Goal: Task Accomplishment & Management: Complete application form

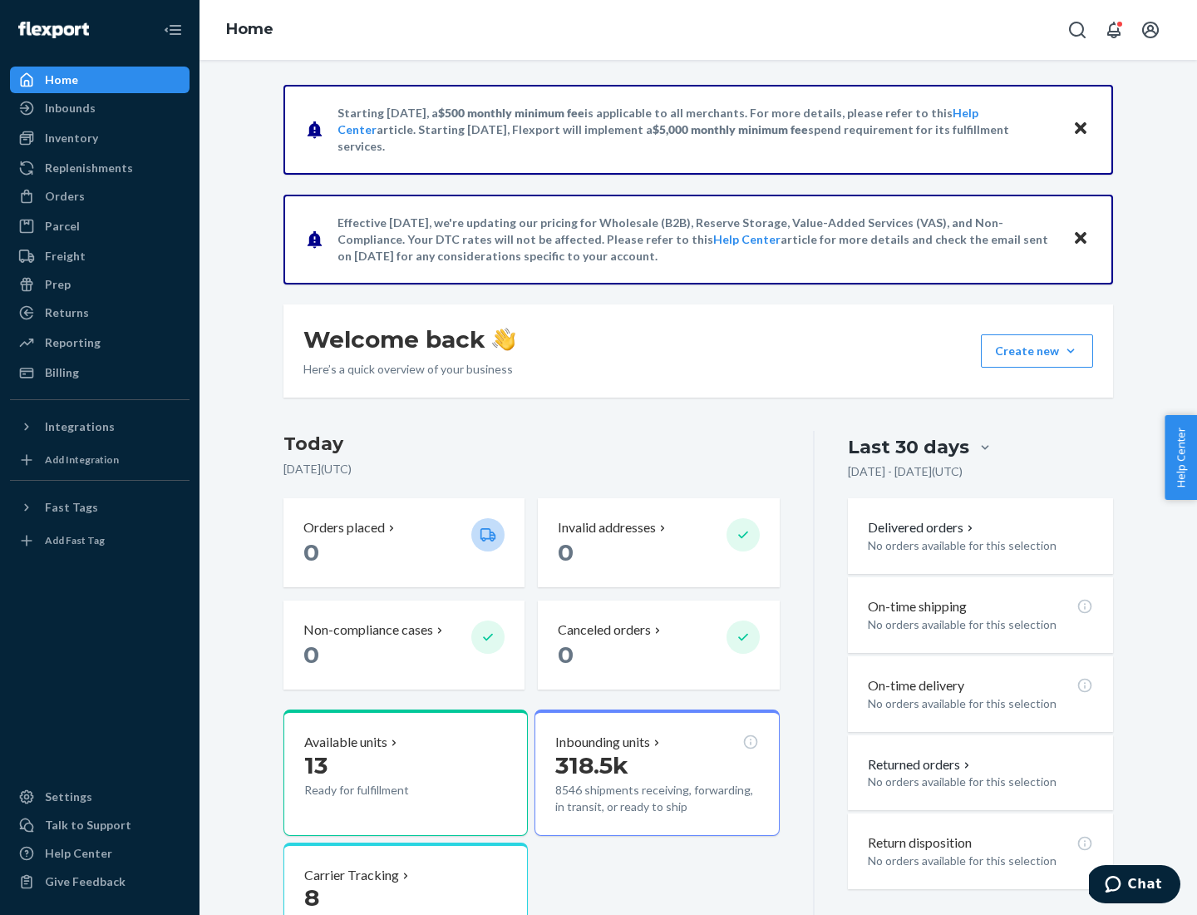
click at [1071, 351] on button "Create new Create new inbound Create new order Create new product" at bounding box center [1037, 350] width 112 height 33
click at [100, 108] on div "Inbounds" at bounding box center [100, 107] width 176 height 23
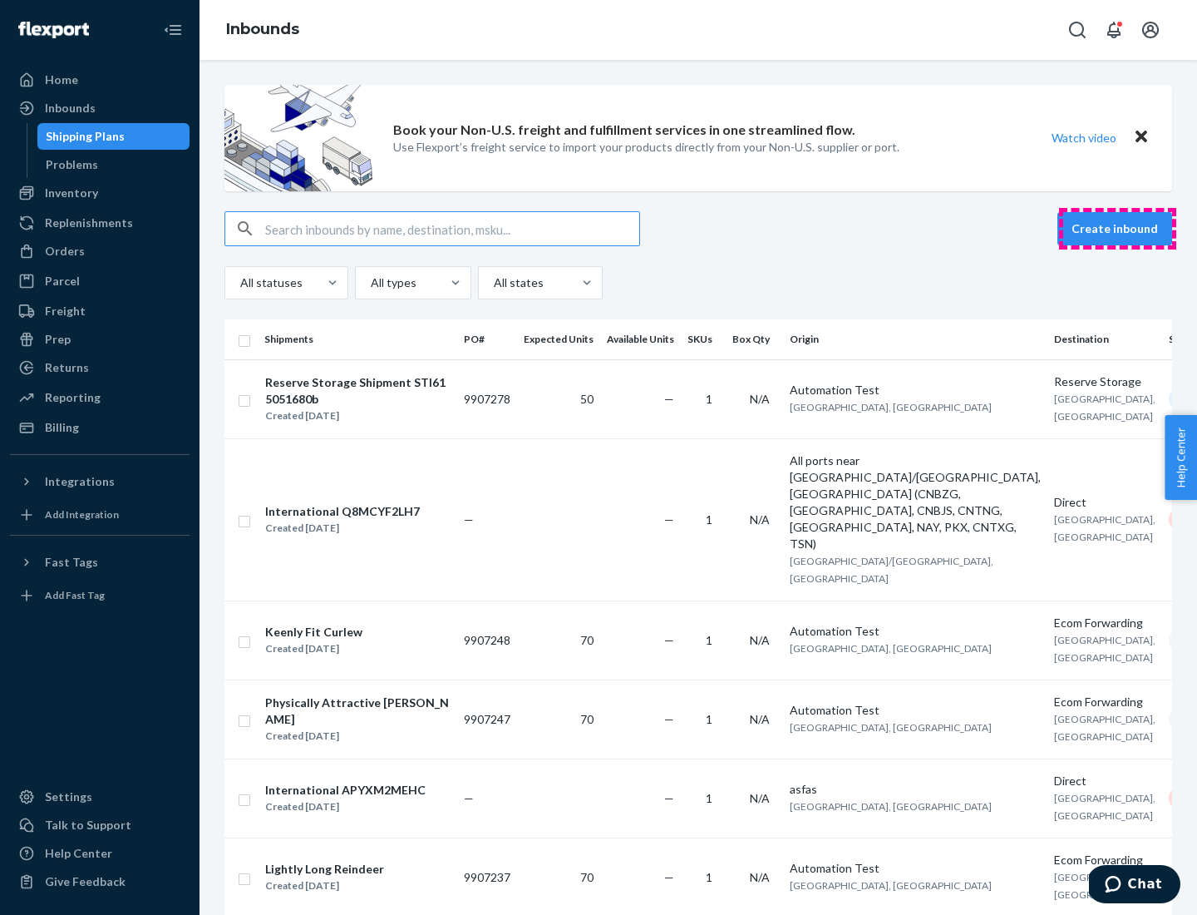
click at [1118, 229] on button "Create inbound" at bounding box center [1115, 228] width 115 height 33
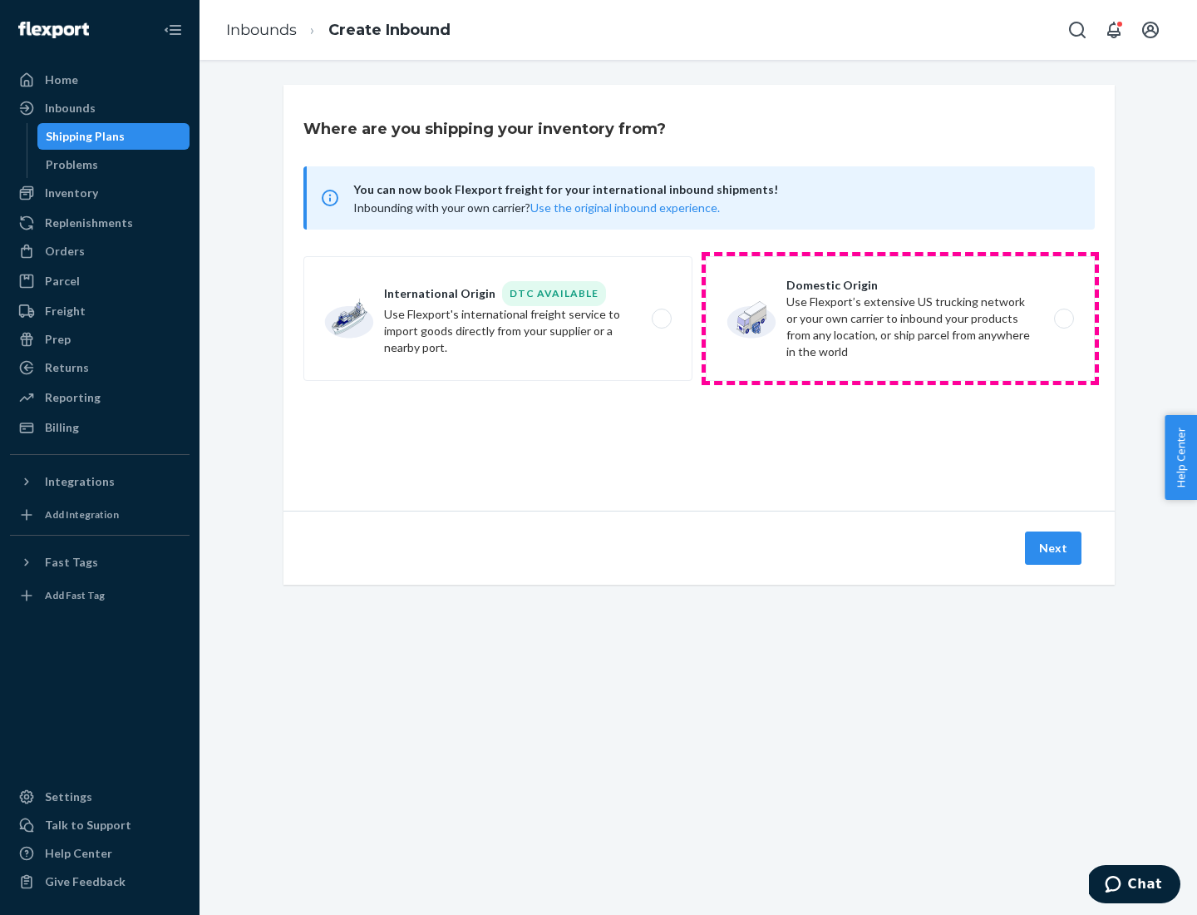
click at [901, 318] on label "Domestic Origin Use Flexport’s extensive US trucking network or your own carrie…" at bounding box center [900, 318] width 389 height 125
click at [1064, 318] on input "Domestic Origin Use Flexport’s extensive US trucking network or your own carrie…" at bounding box center [1069, 318] width 11 height 11
radio input "true"
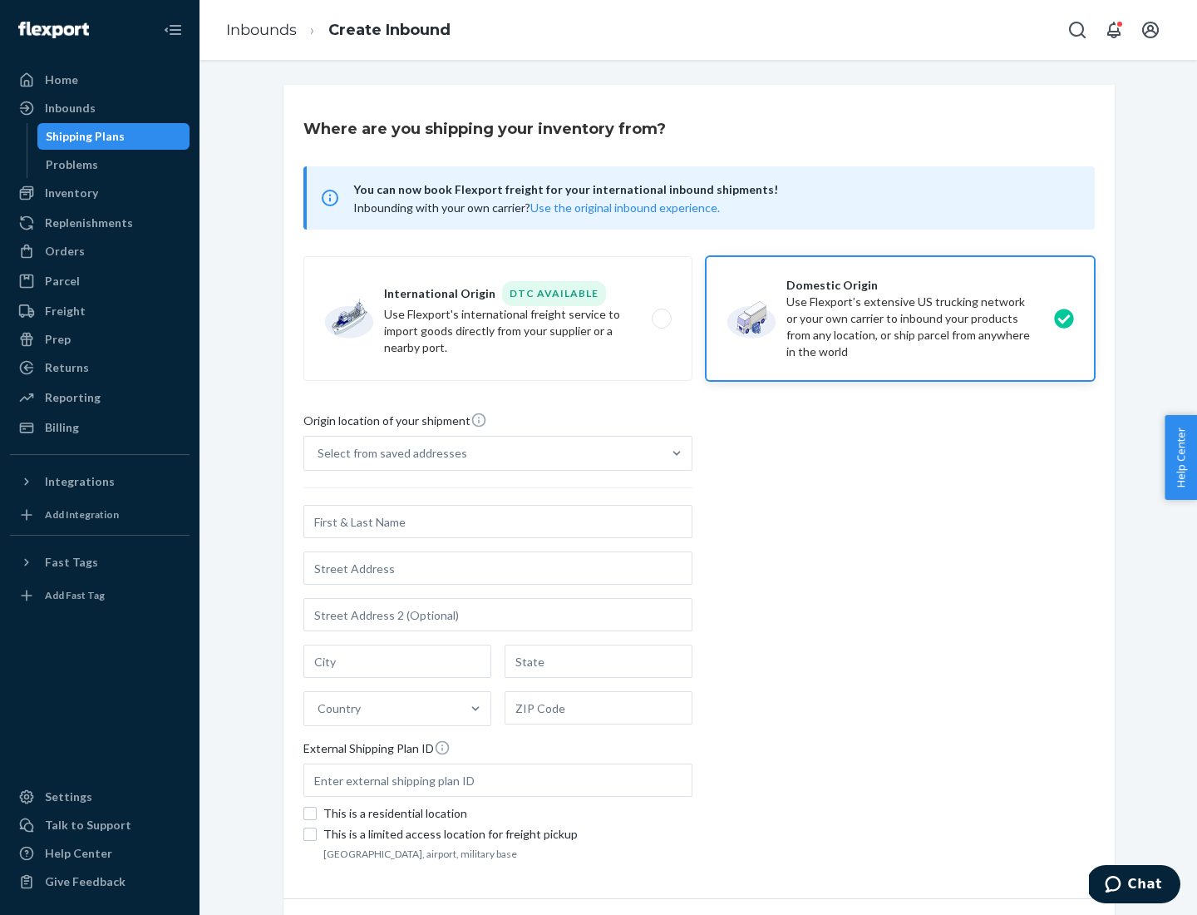
click at [388, 453] on div "Select from saved addresses" at bounding box center [393, 453] width 150 height 17
click at [319, 453] on input "Select from saved addresses" at bounding box center [319, 453] width 2 height 17
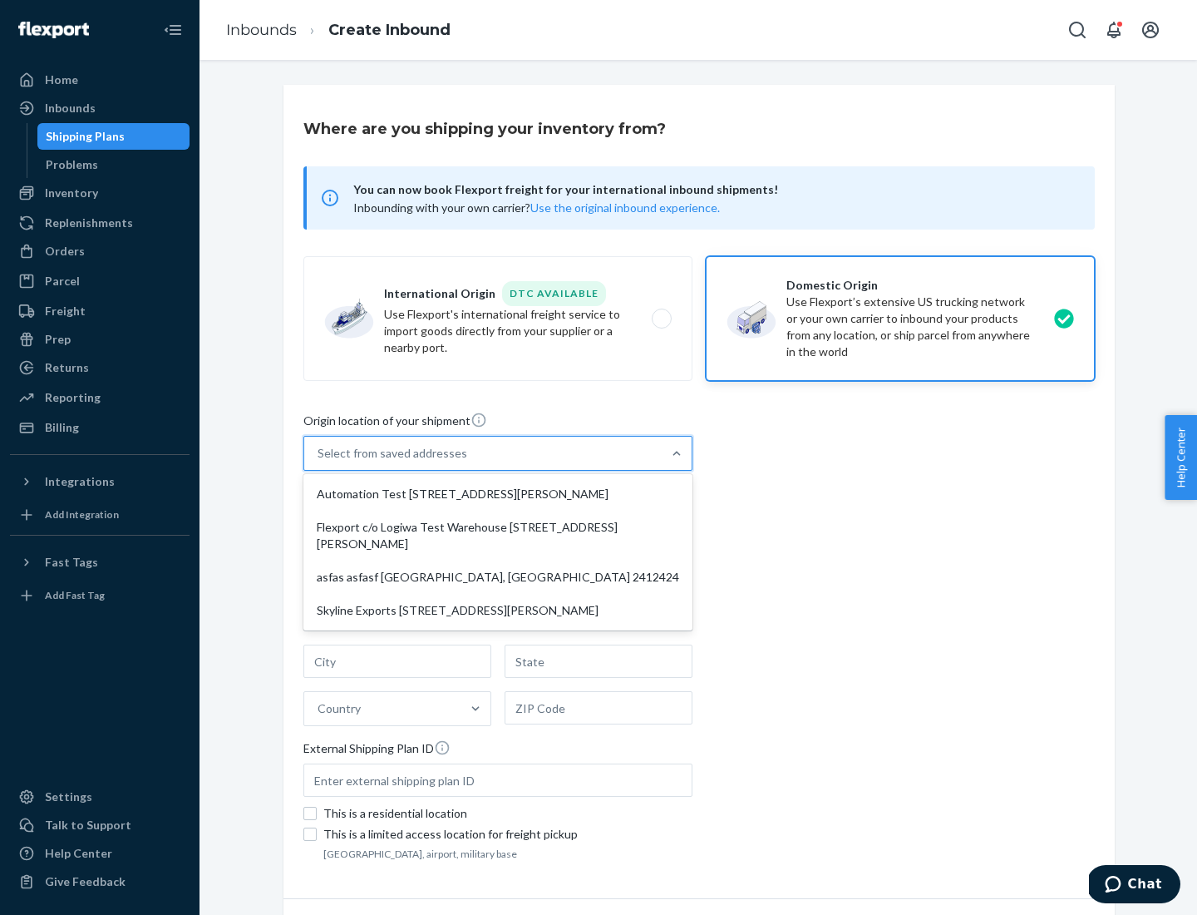
scroll to position [7, 0]
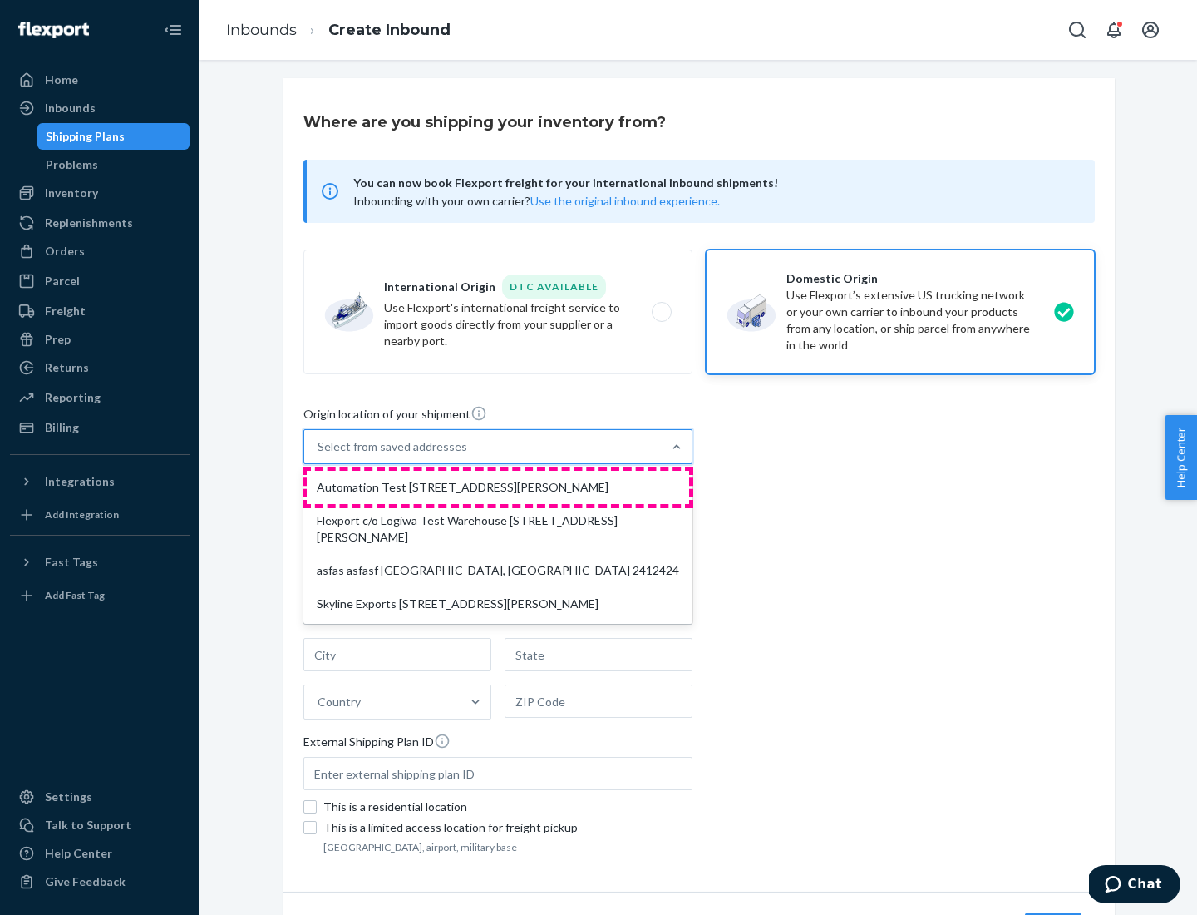
click at [498, 487] on div "Automation Test [STREET_ADDRESS][PERSON_NAME]" at bounding box center [498, 487] width 382 height 33
click at [319, 455] on input "option Automation Test [STREET_ADDRESS][PERSON_NAME] focused, 1 of 4. 4 results…" at bounding box center [319, 446] width 2 height 17
type input "Automation Test"
type input "9th Floor"
type input "[GEOGRAPHIC_DATA]"
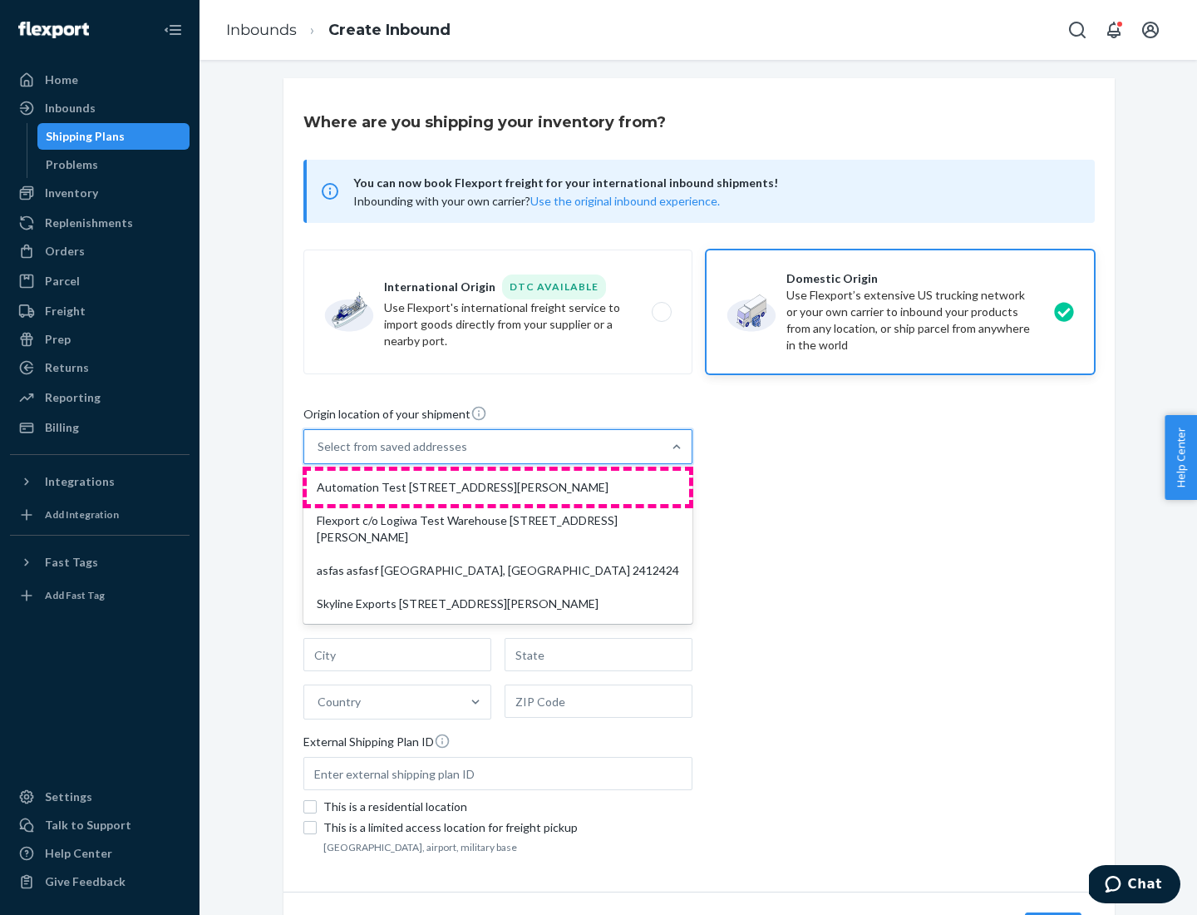
type input "CA"
type input "94104"
type input "[STREET_ADDRESS][PERSON_NAME]"
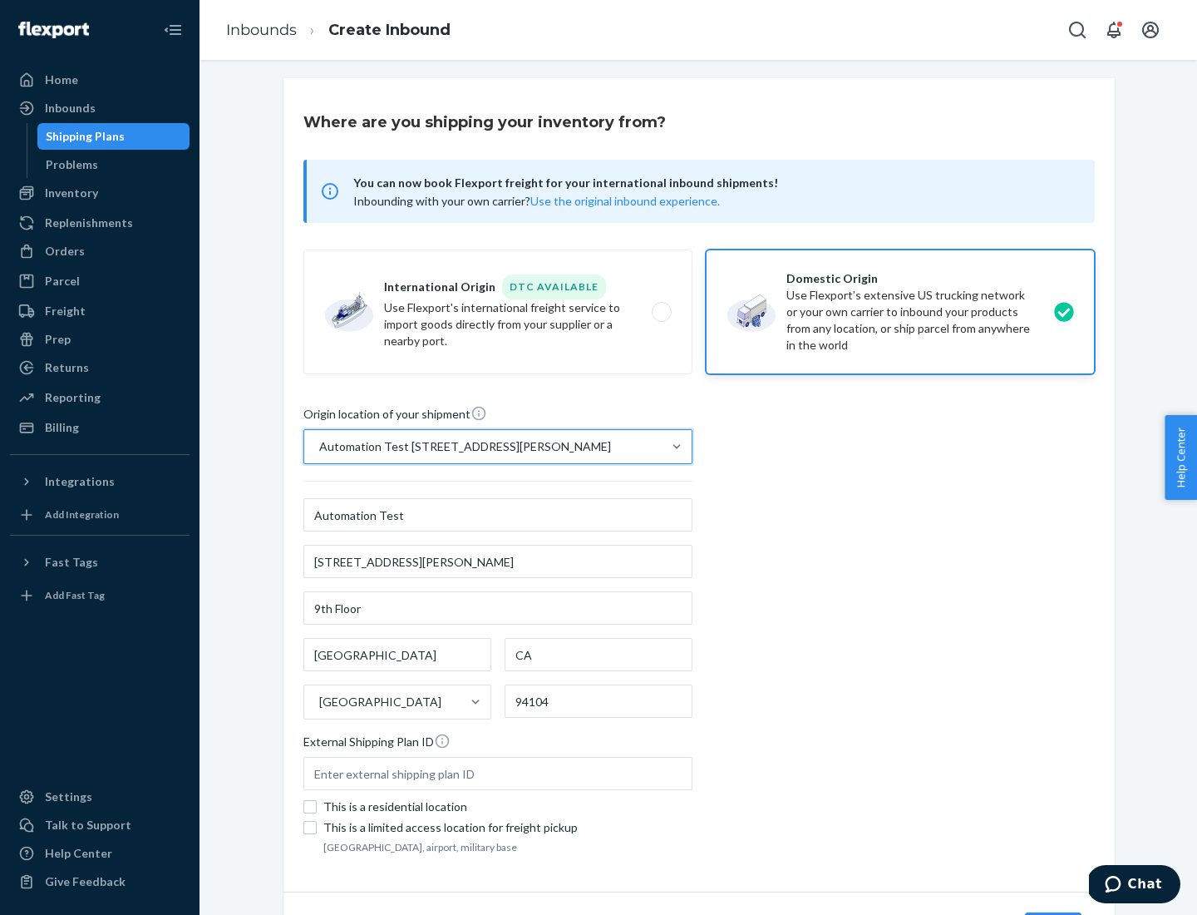
scroll to position [97, 0]
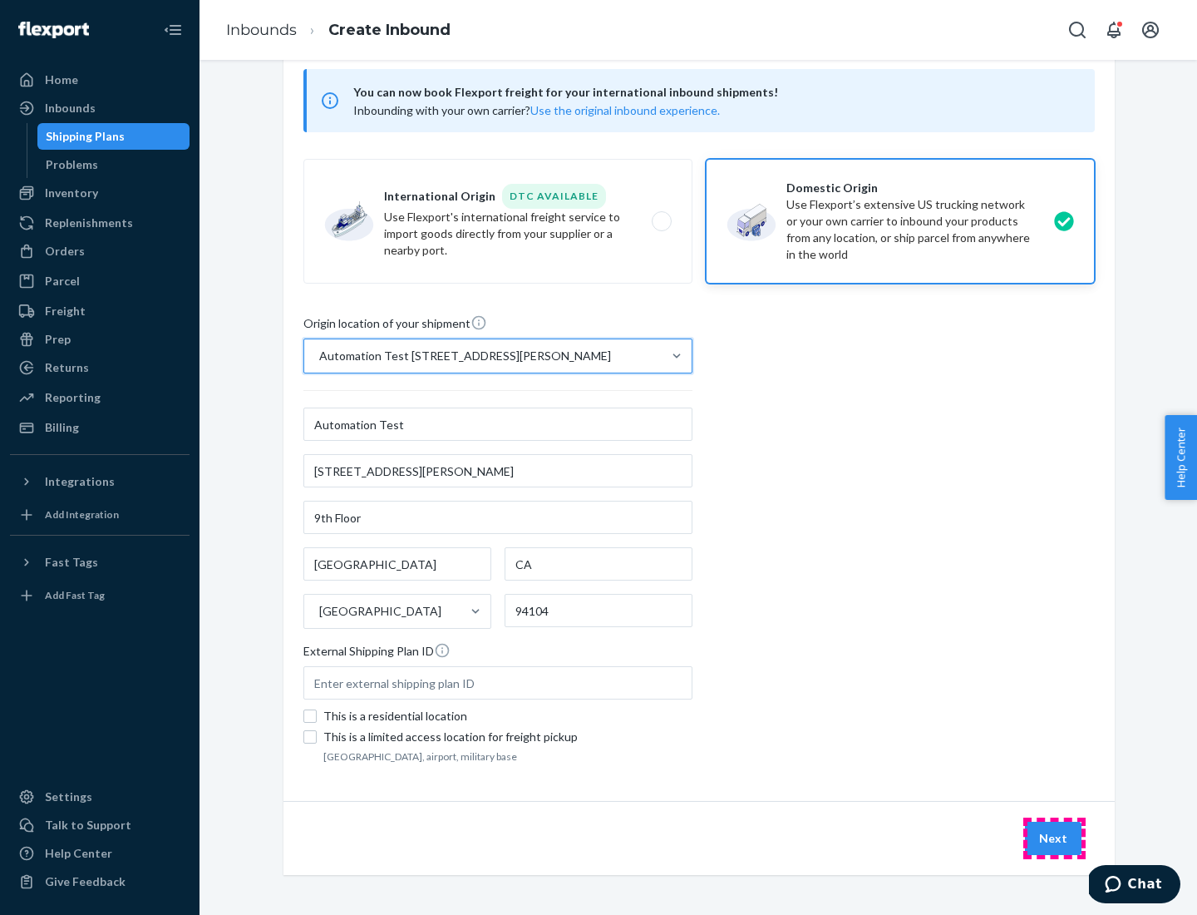
click at [1054, 838] on button "Next" at bounding box center [1053, 838] width 57 height 33
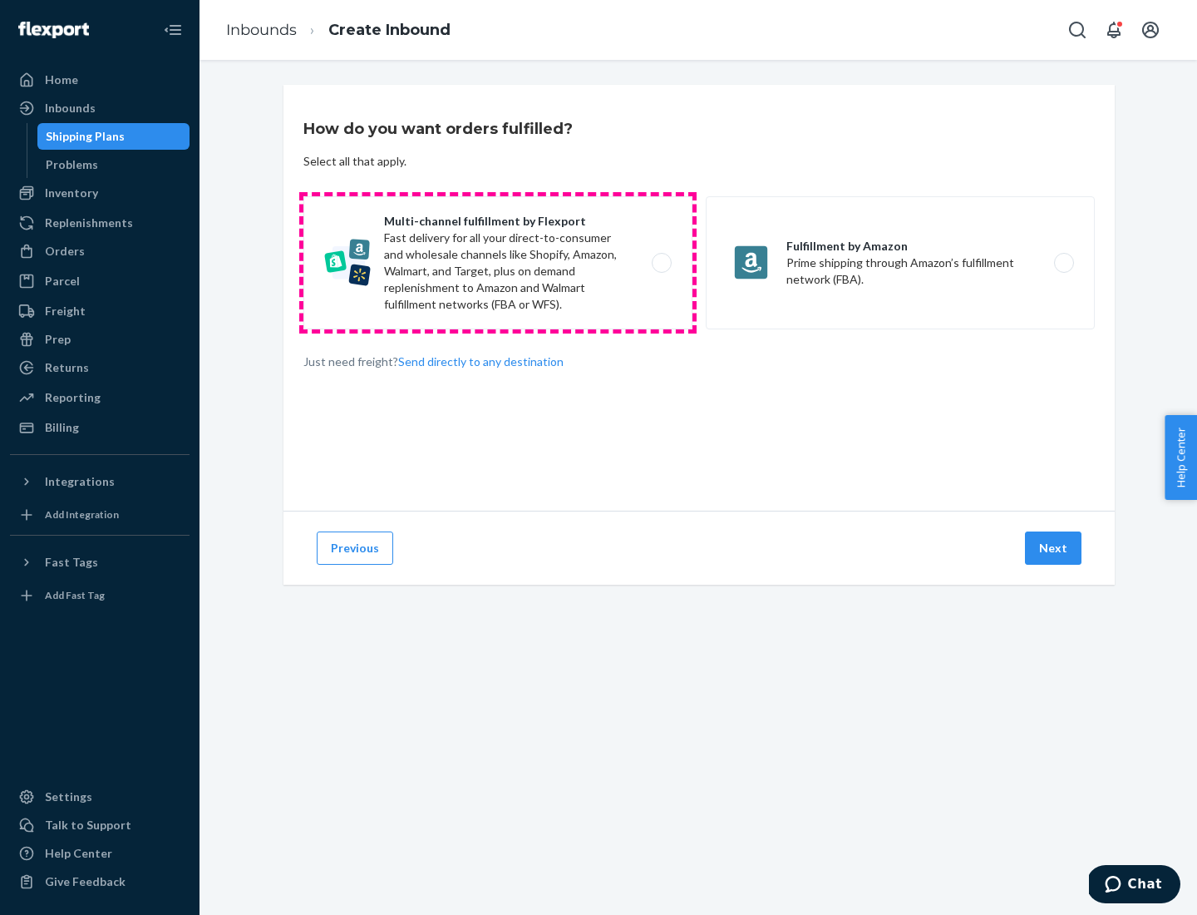
click at [498, 263] on label "Multi-channel fulfillment by Flexport Fast delivery for all your direct-to-cons…" at bounding box center [498, 262] width 389 height 133
click at [661, 263] on input "Multi-channel fulfillment by Flexport Fast delivery for all your direct-to-cons…" at bounding box center [666, 263] width 11 height 11
radio input "true"
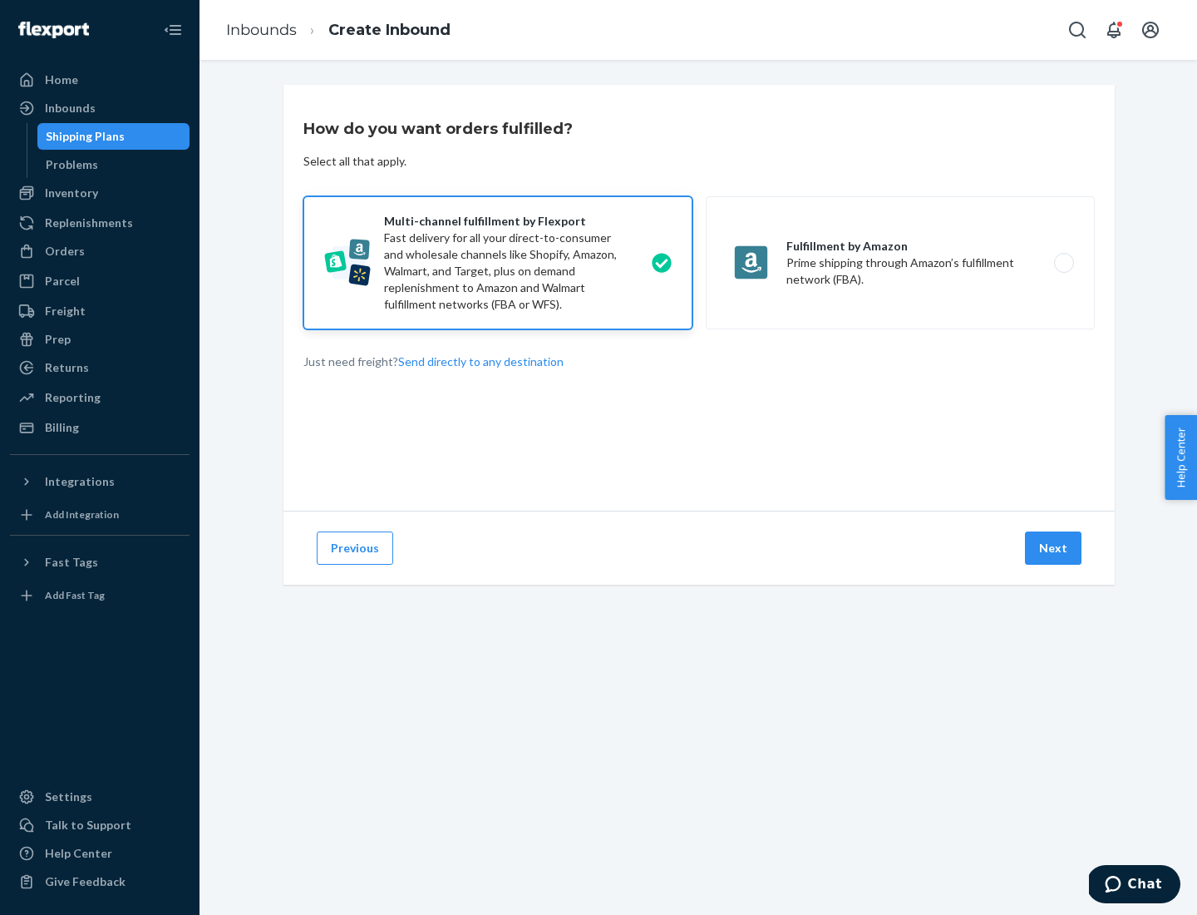
click at [1054, 548] on button "Next" at bounding box center [1053, 547] width 57 height 33
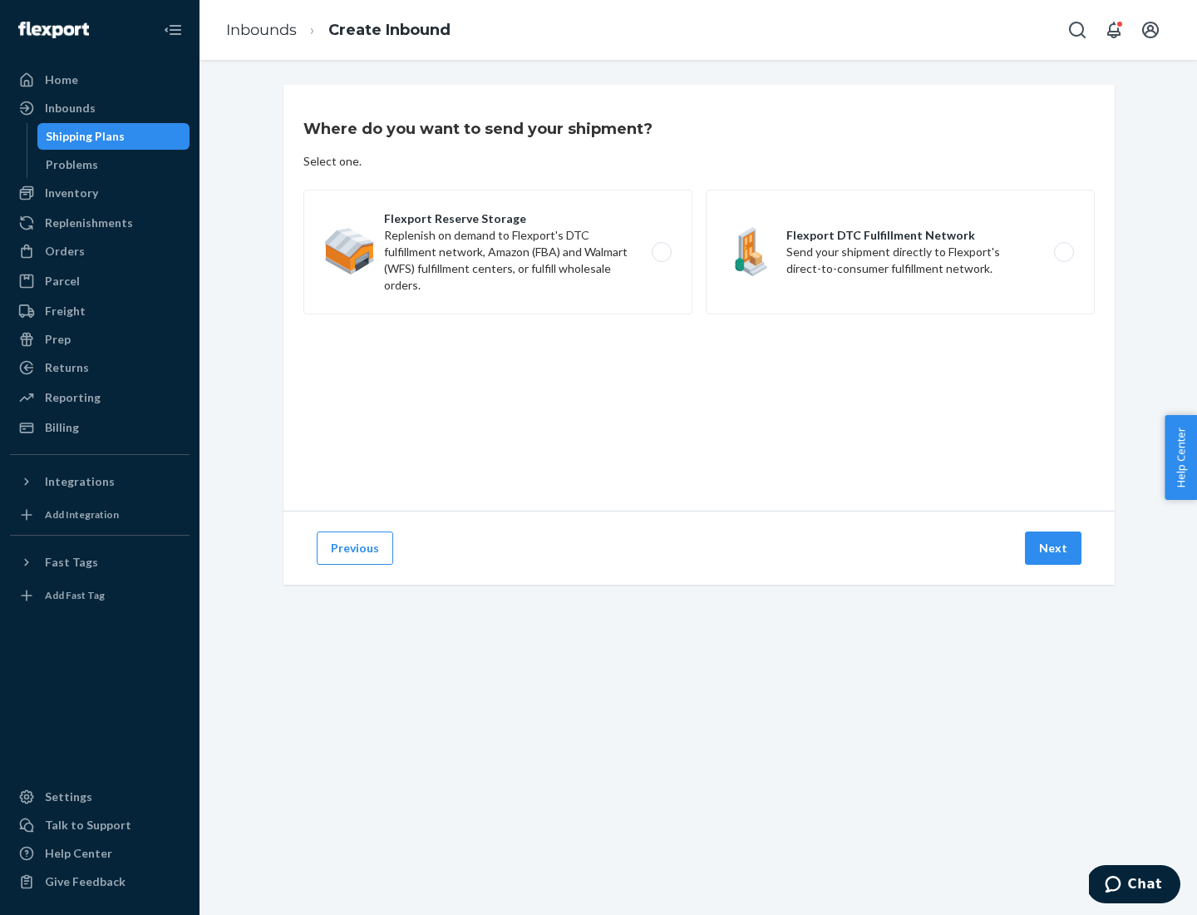
click at [901, 252] on label "Flexport DTC Fulfillment Network Send your shipment directly to Flexport's dire…" at bounding box center [900, 252] width 389 height 125
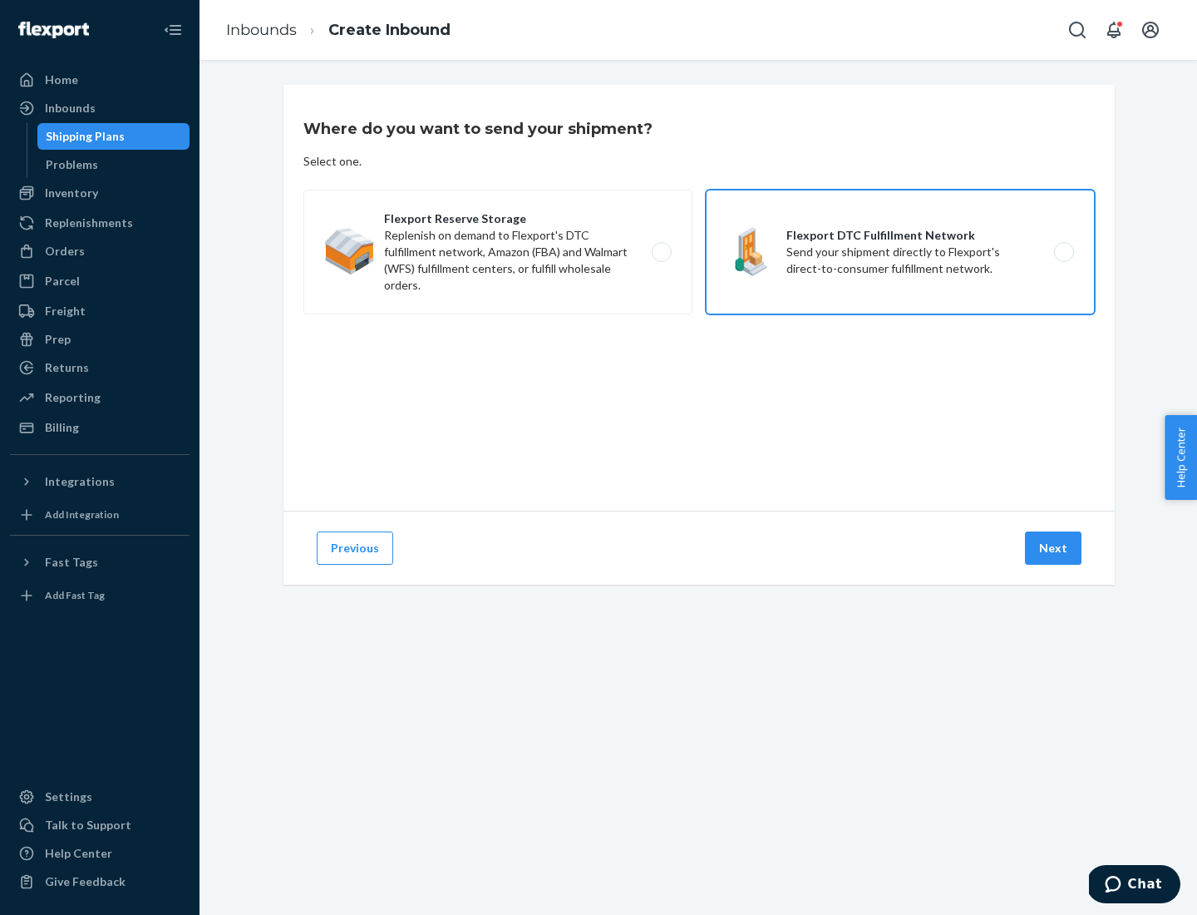
click at [1064, 252] on input "Flexport DTC Fulfillment Network Send your shipment directly to Flexport's dire…" at bounding box center [1069, 252] width 11 height 11
radio input "true"
click at [1054, 548] on button "Next" at bounding box center [1053, 547] width 57 height 33
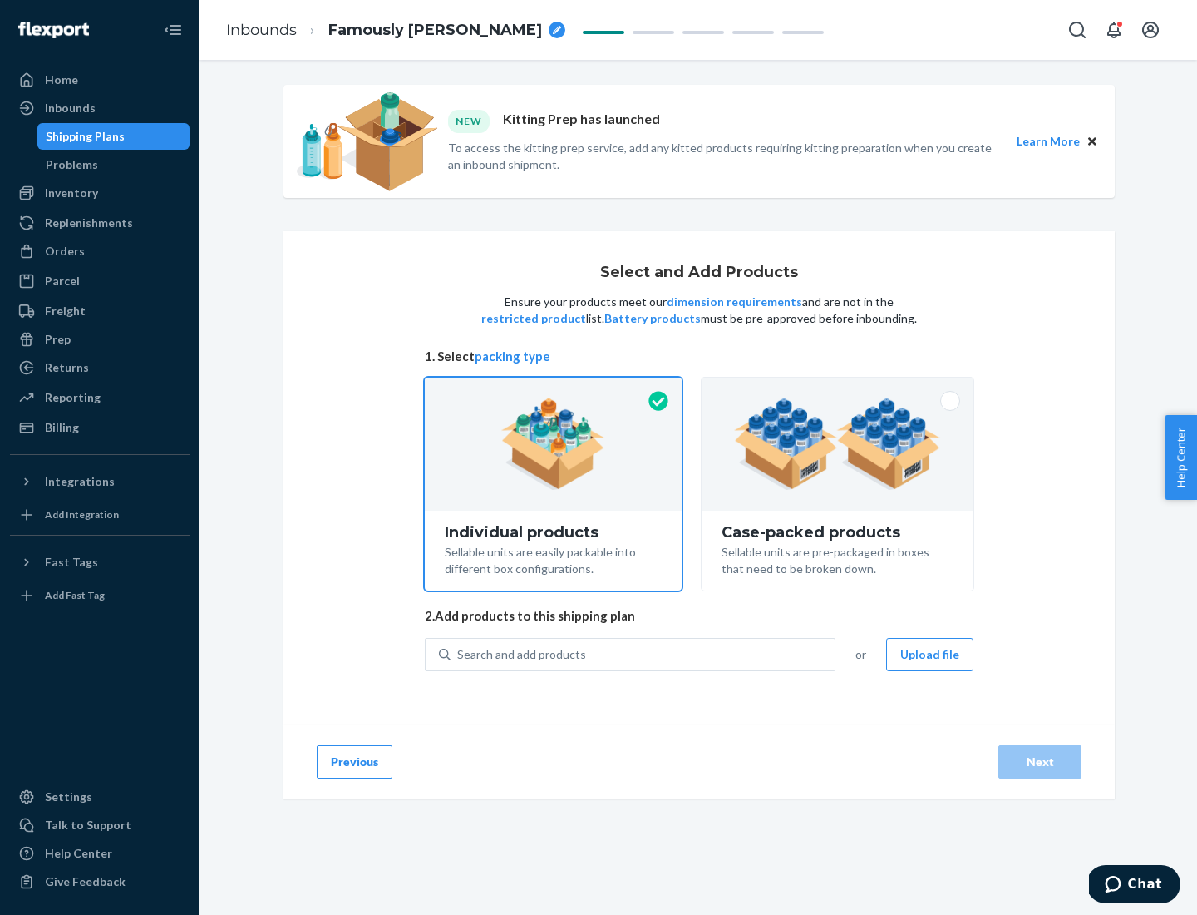
click at [838, 444] on img at bounding box center [837, 443] width 207 height 91
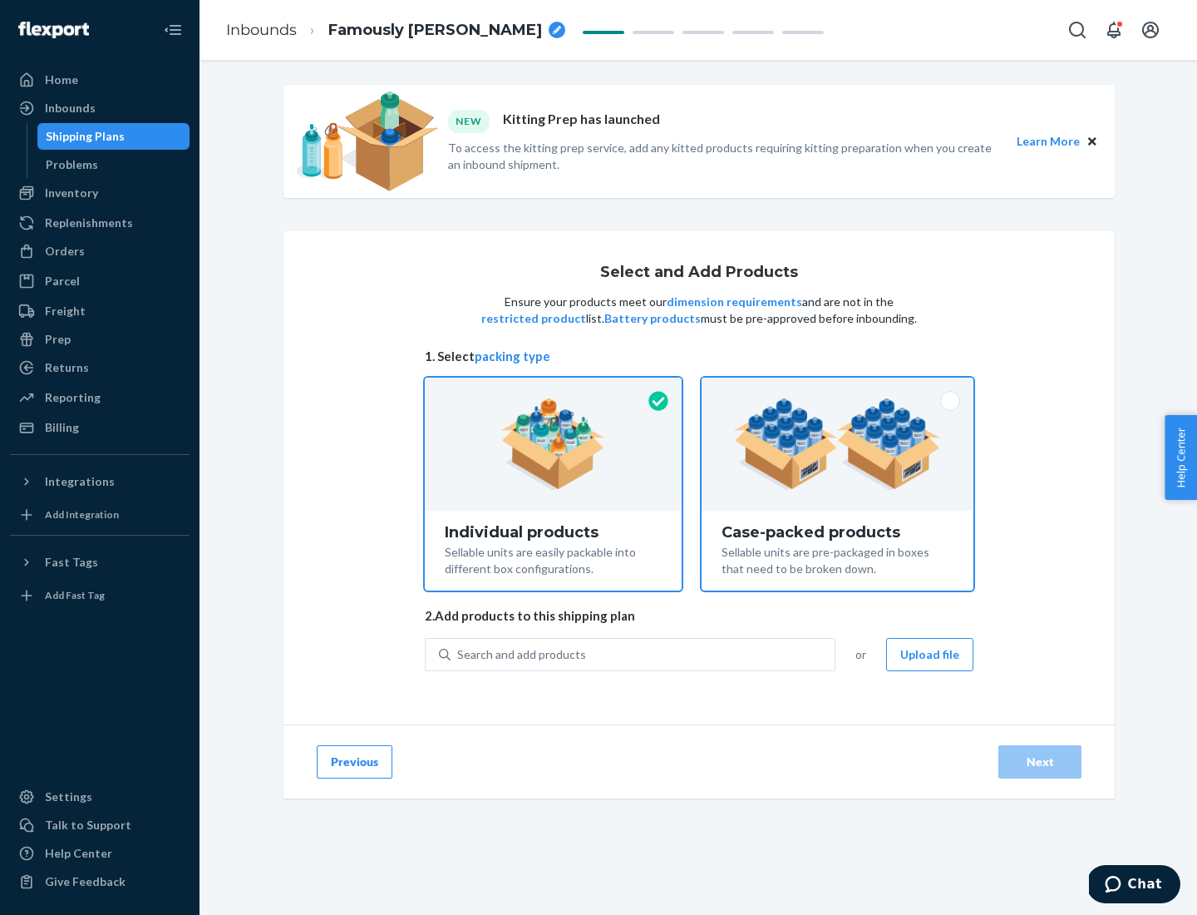
click at [838, 388] on input "Case-packed products Sellable units are pre-packaged in boxes that need to be b…" at bounding box center [837, 383] width 11 height 11
radio input "true"
radio input "false"
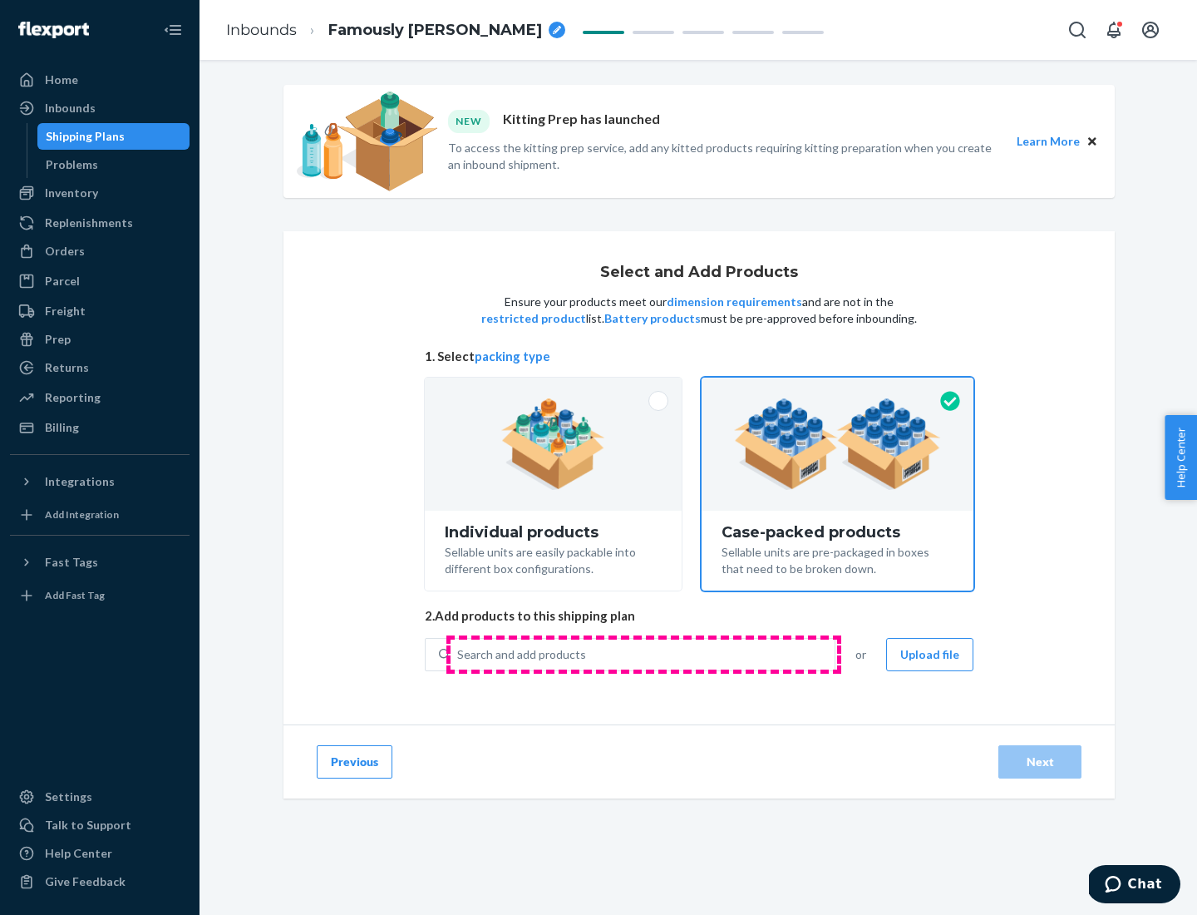
click at [644, 654] on div "Search and add products" at bounding box center [643, 654] width 384 height 30
click at [459, 654] on input "Search and add products" at bounding box center [458, 654] width 2 height 17
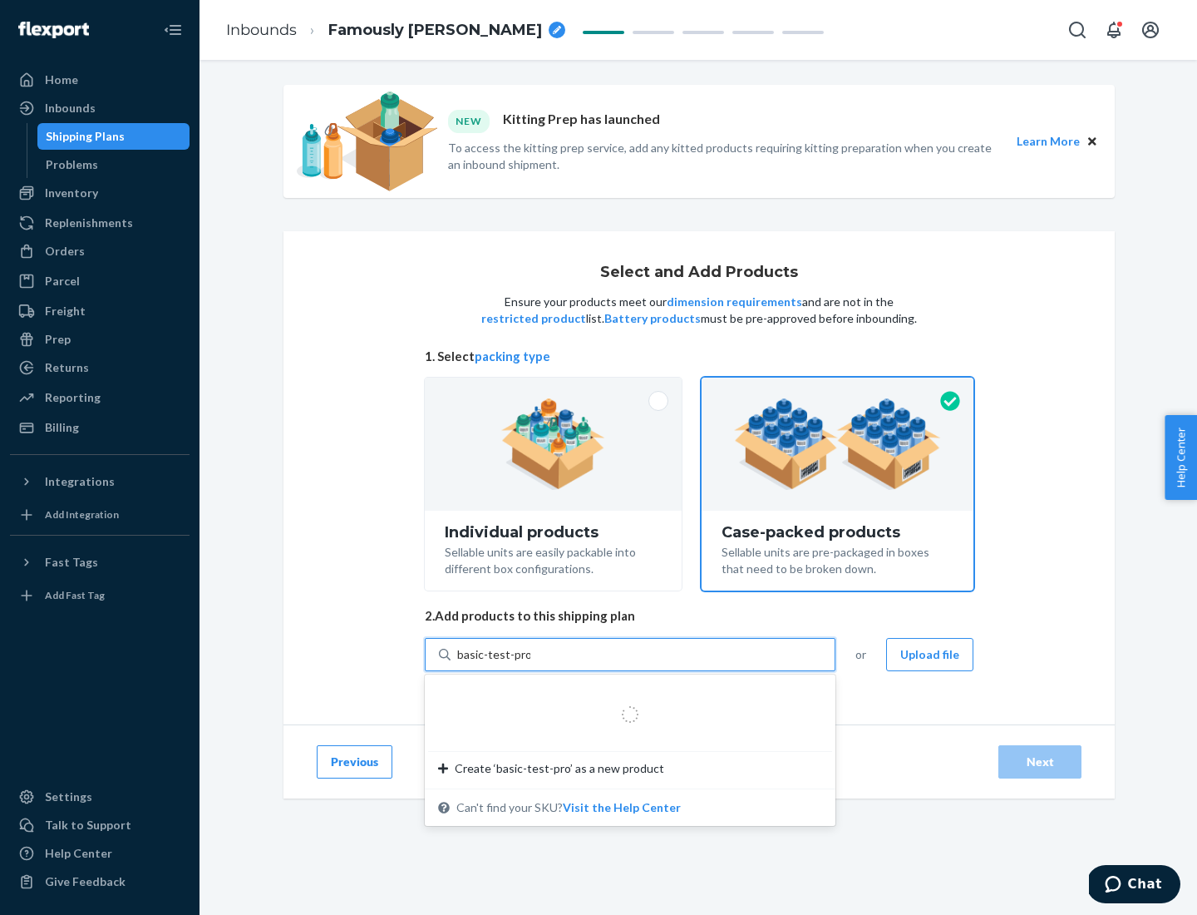
type input "basic-test-product-1"
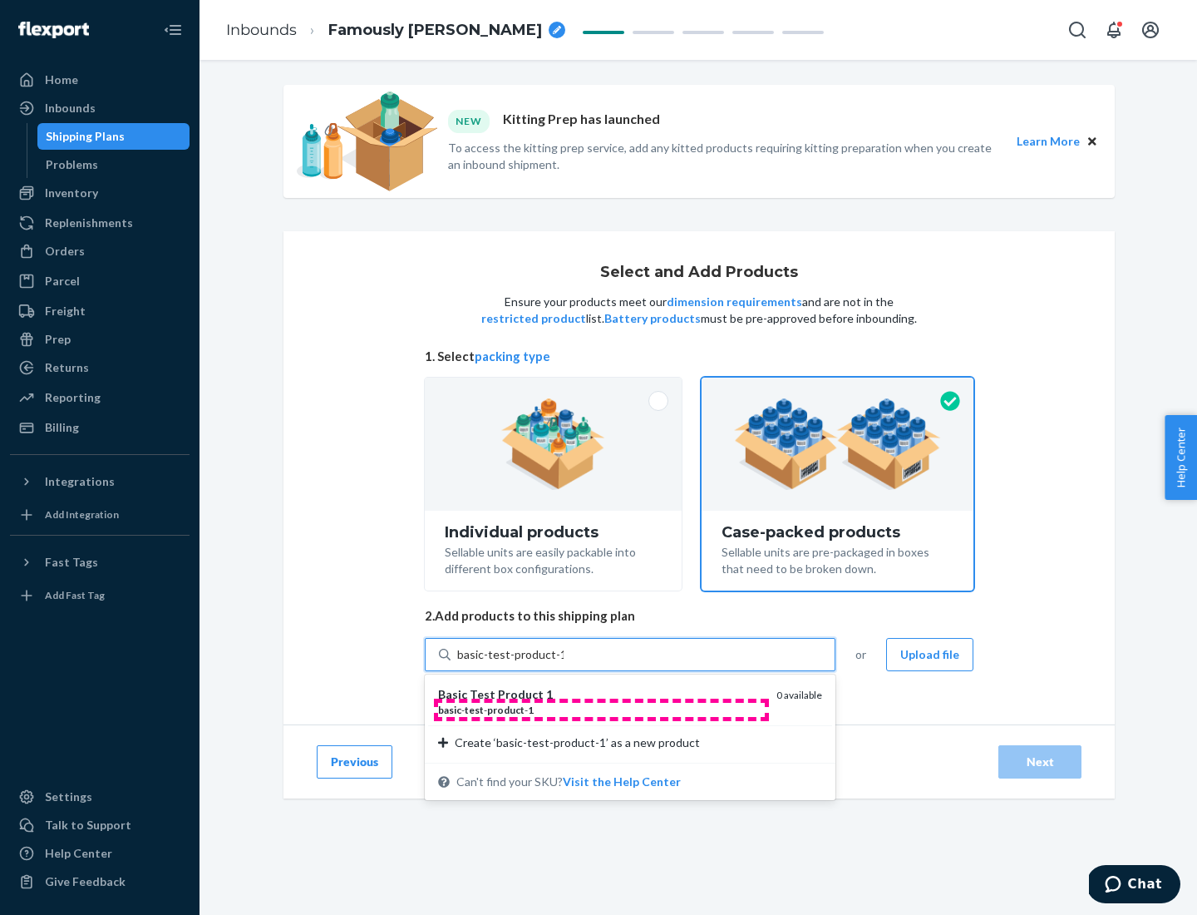
click at [601, 709] on div "basic - test - product - 1" at bounding box center [600, 710] width 325 height 14
click at [564, 663] on input "basic-test-product-1" at bounding box center [510, 654] width 106 height 17
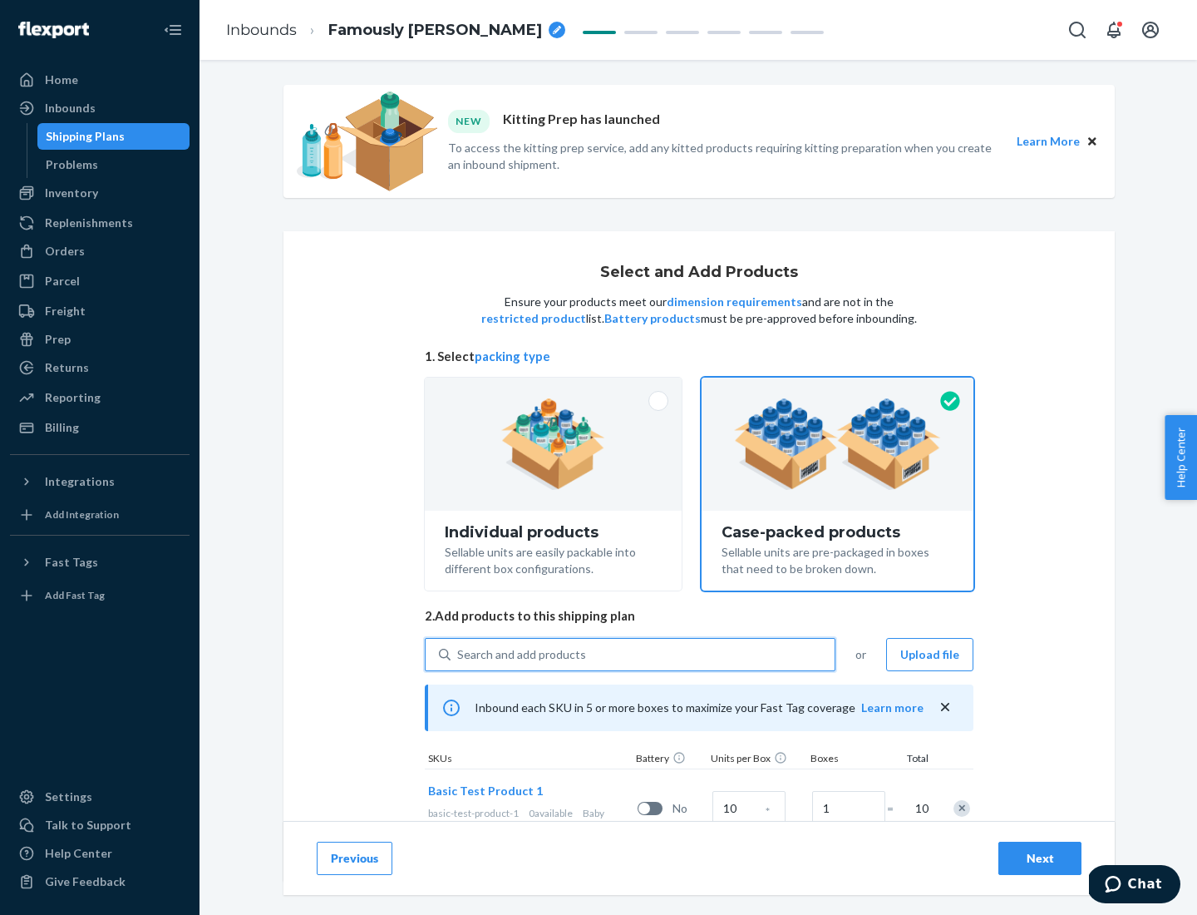
scroll to position [60, 0]
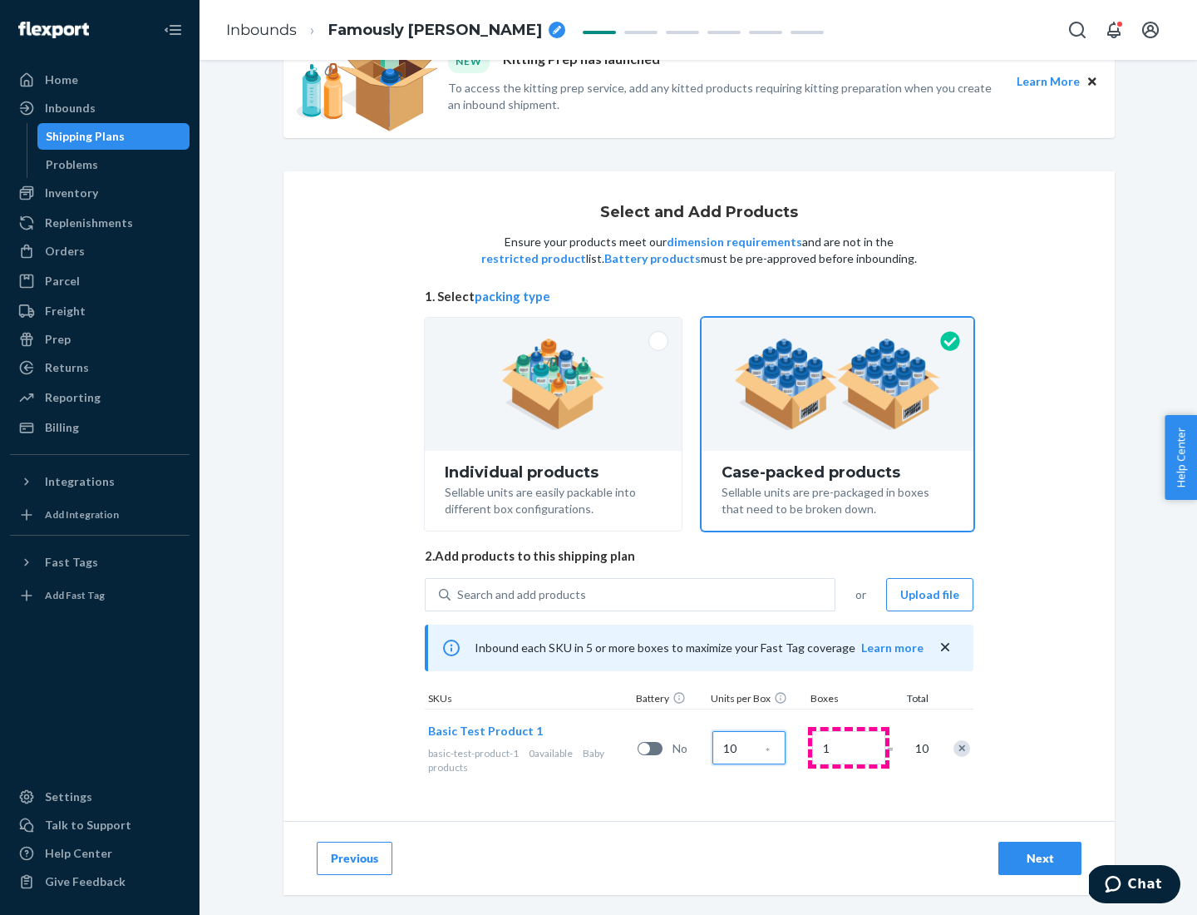
type input "10"
type input "7"
click at [1040, 858] on div "Next" at bounding box center [1040, 858] width 55 height 17
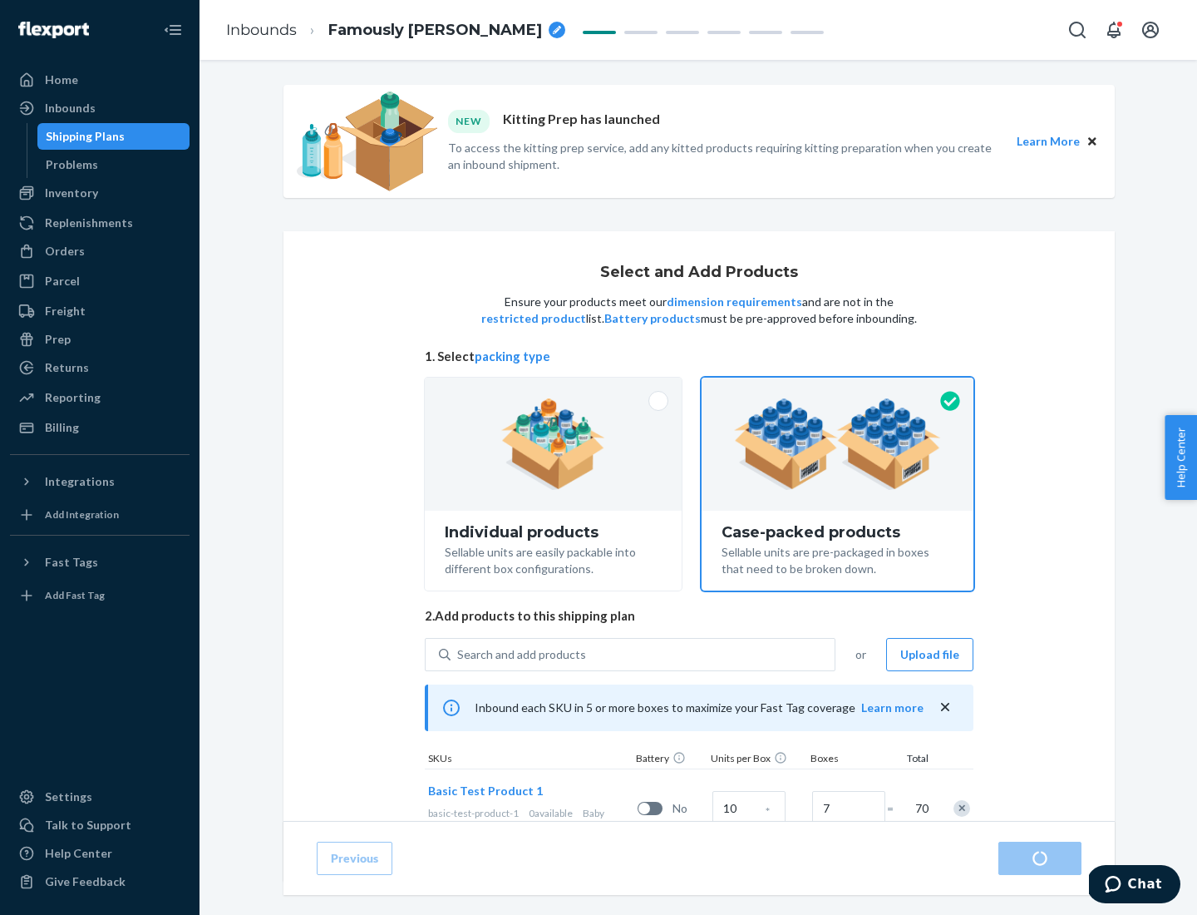
radio input "true"
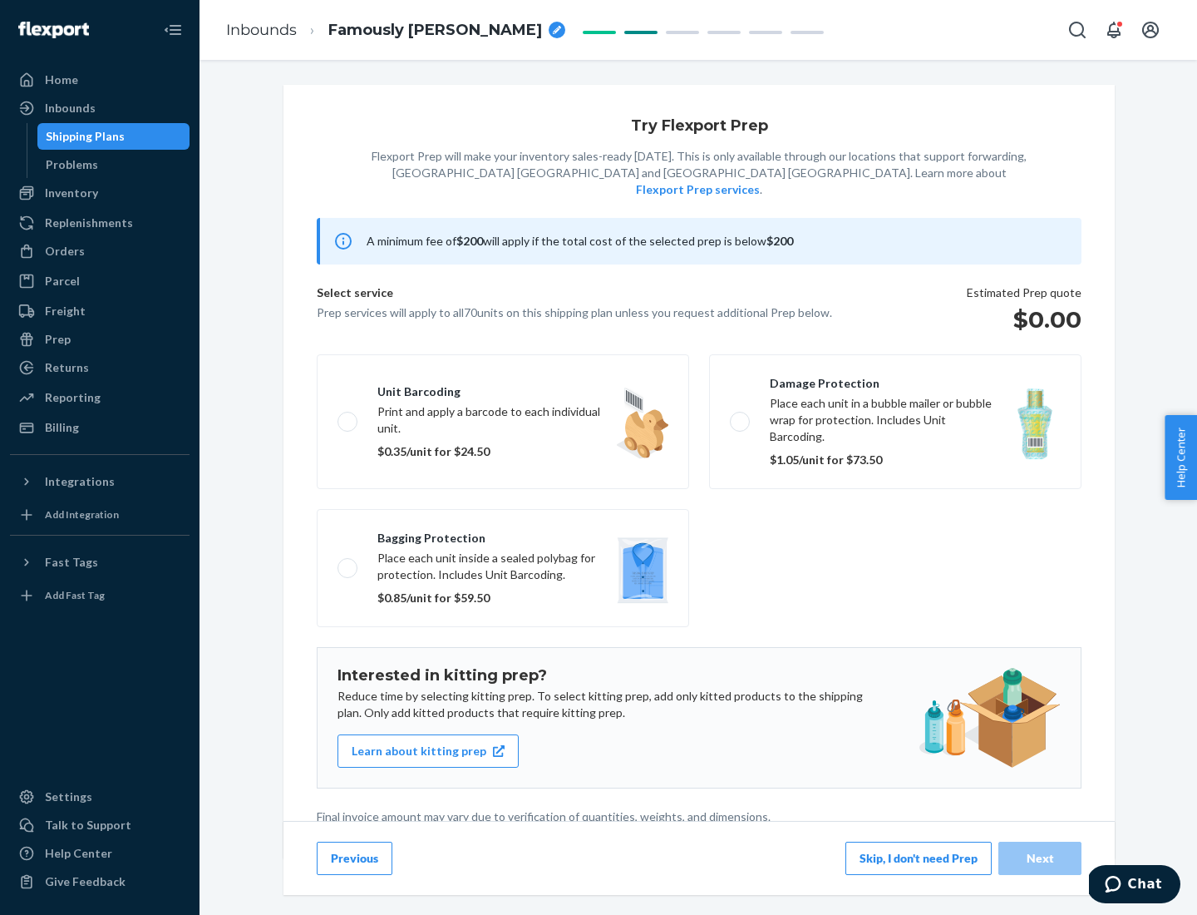
scroll to position [4, 0]
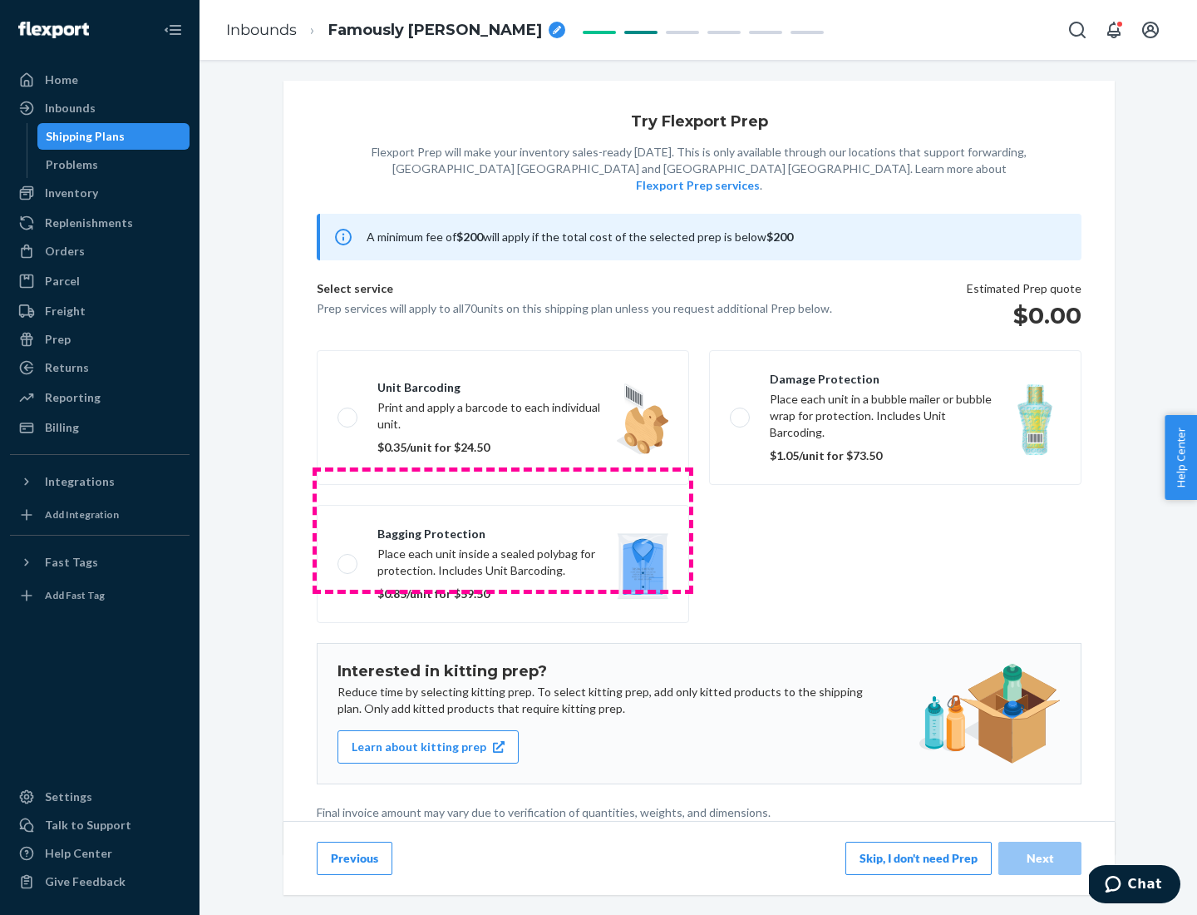
click at [503, 530] on label "Bagging protection Place each unit inside a sealed polybag for protection. Incl…" at bounding box center [503, 564] width 373 height 118
click at [348, 558] on input "Bagging protection Place each unit inside a sealed polybag for protection. Incl…" at bounding box center [343, 563] width 11 height 11
checkbox input "true"
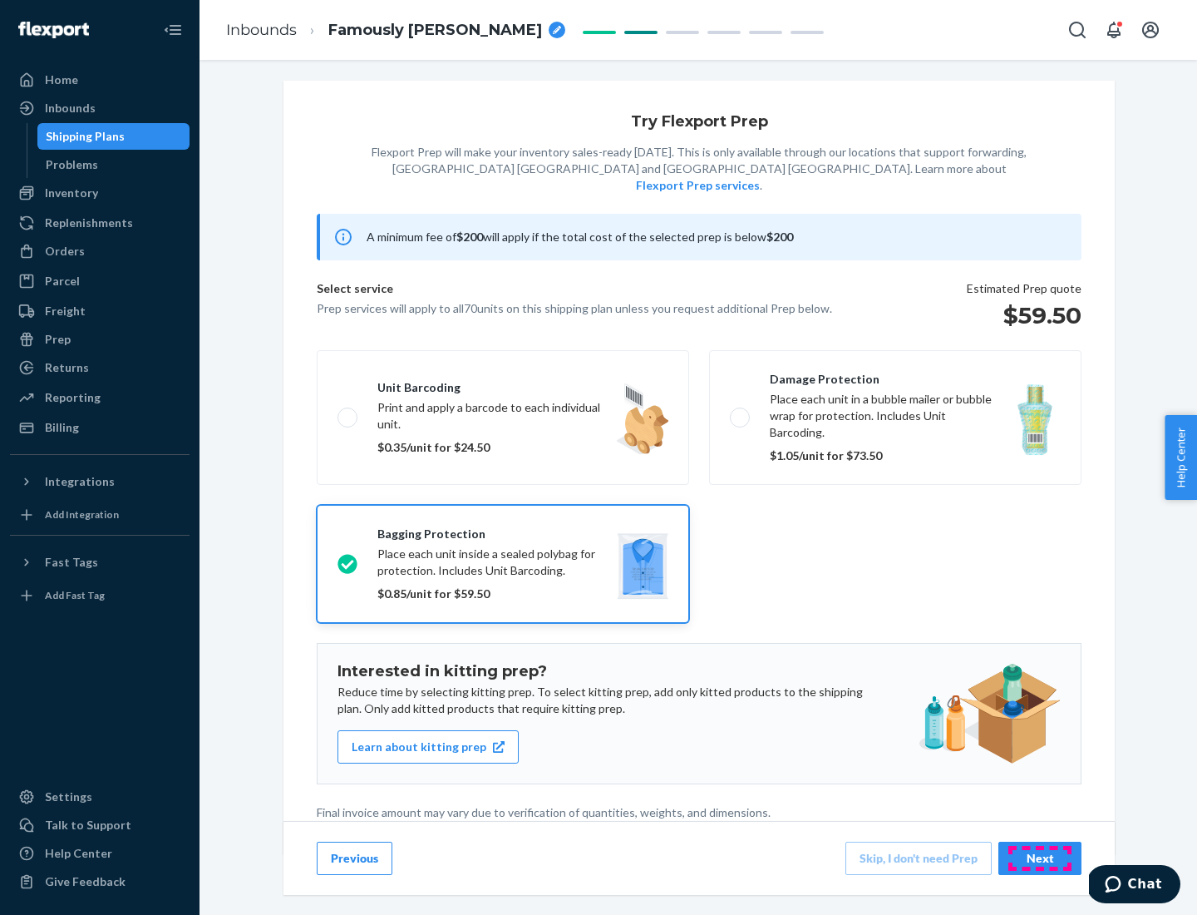
click at [1040, 857] on div "Next" at bounding box center [1040, 858] width 55 height 17
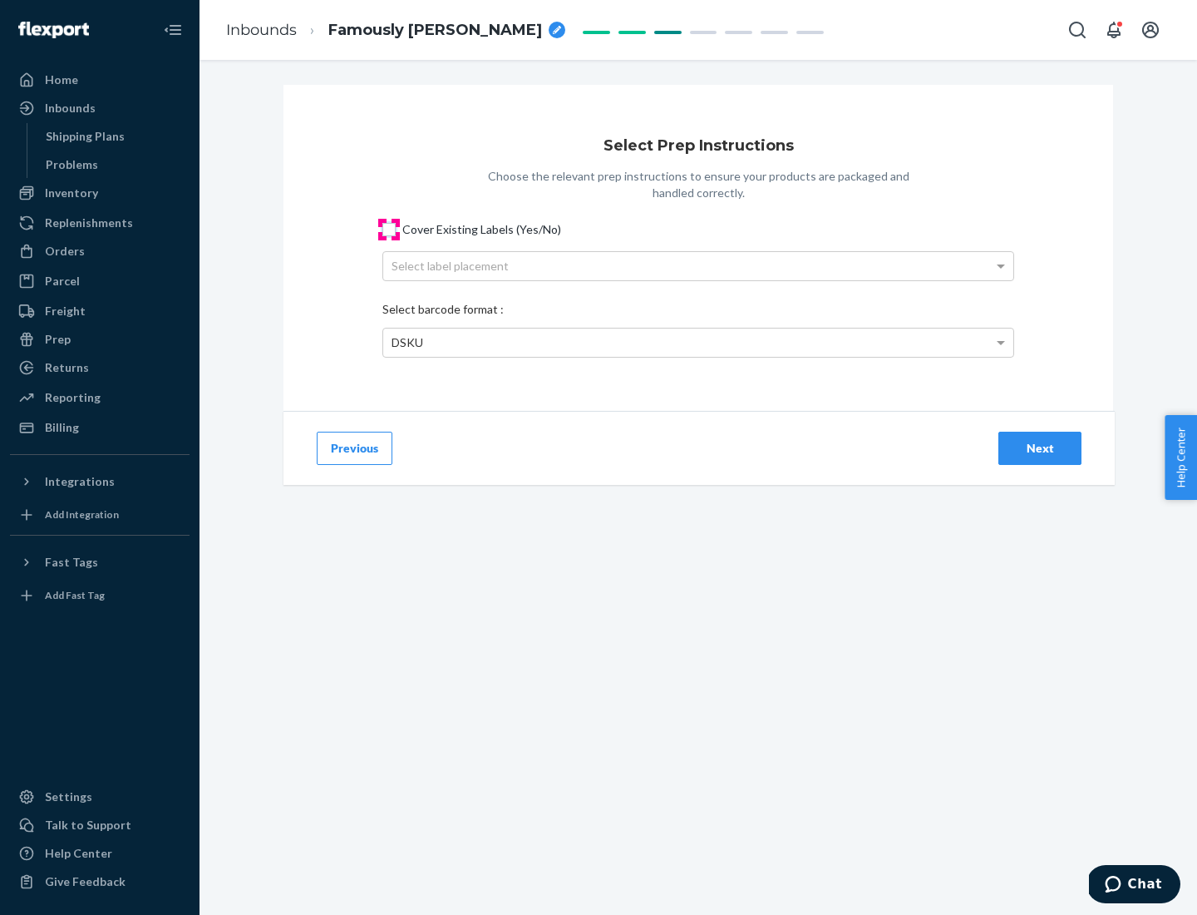
click at [389, 229] on input "Cover Existing Labels (Yes/No)" at bounding box center [388, 229] width 13 height 13
checkbox input "true"
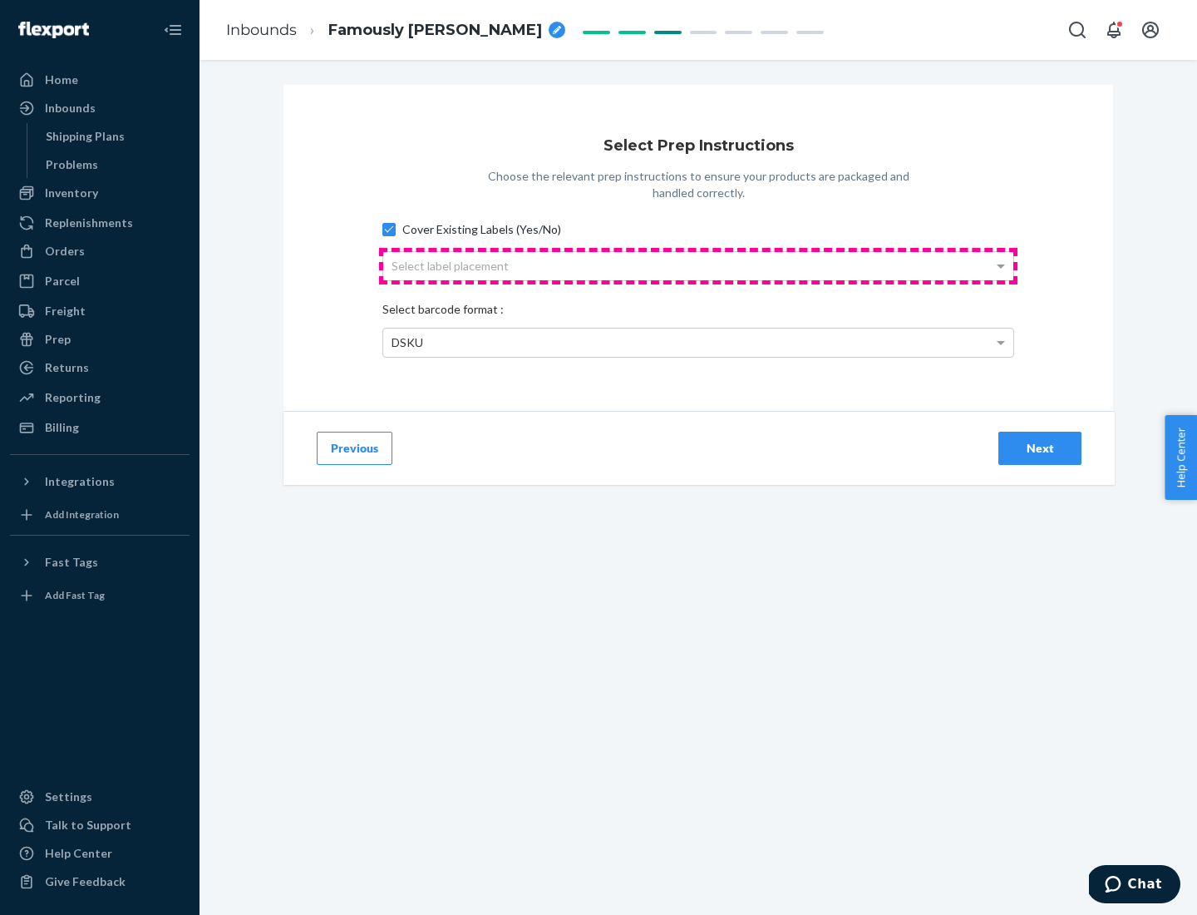
click at [698, 265] on div "Select label placement" at bounding box center [698, 266] width 630 height 28
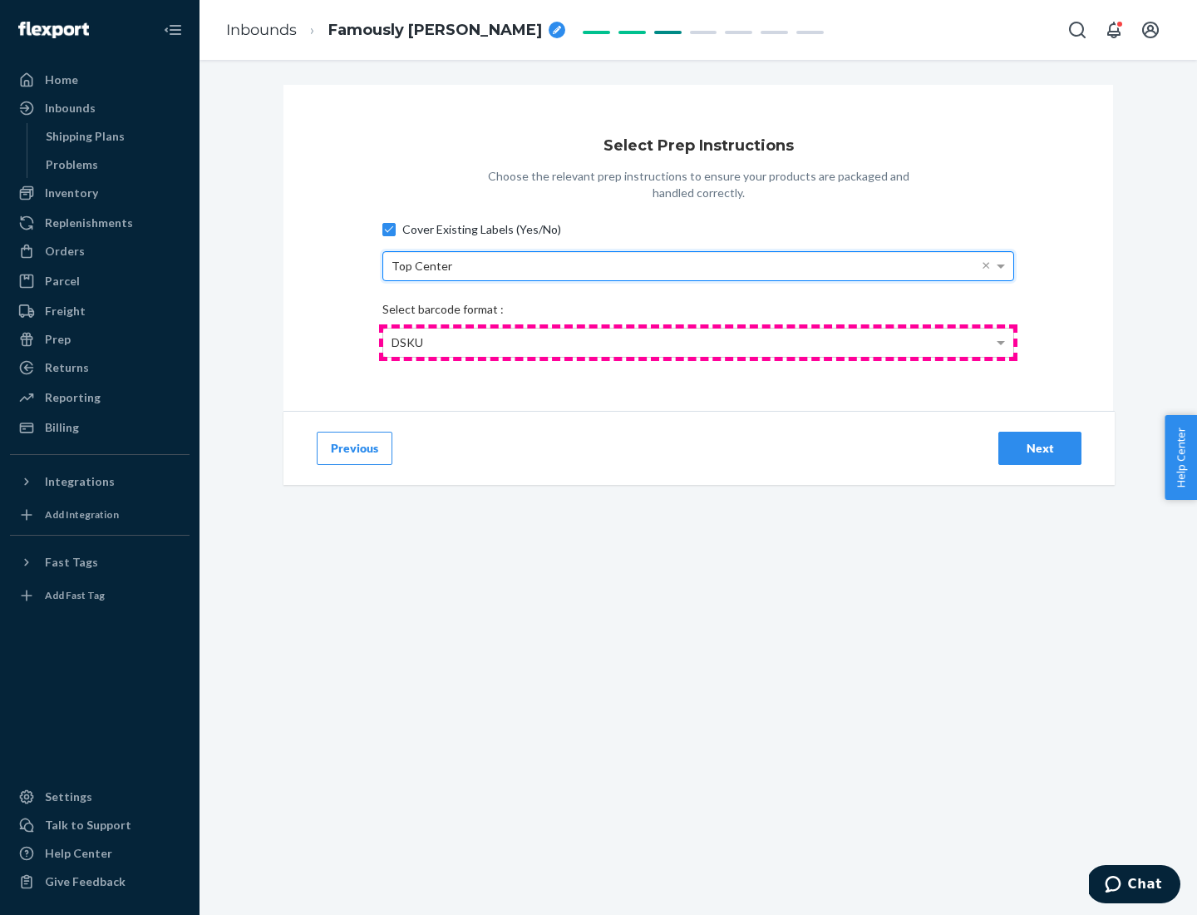
click at [698, 342] on div "DSKU" at bounding box center [698, 342] width 630 height 28
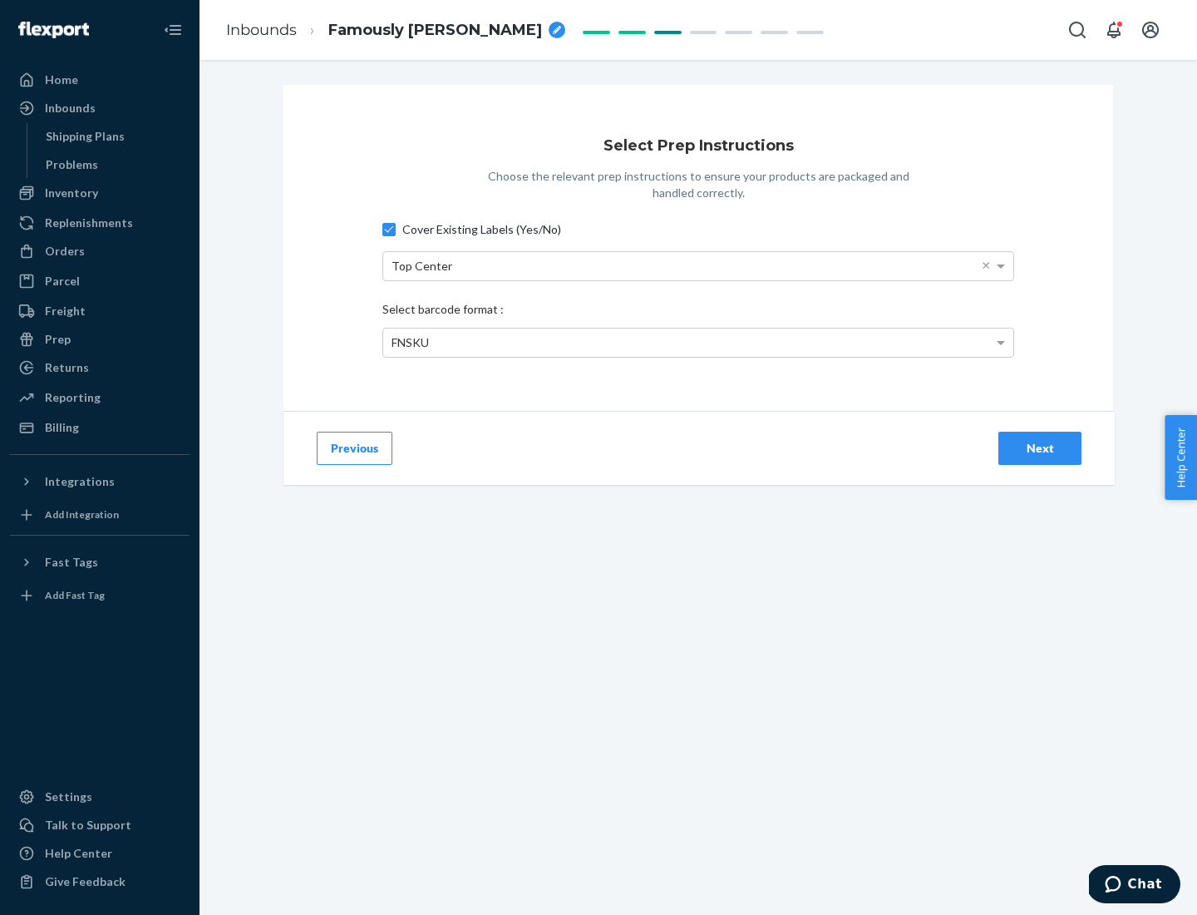
click at [1040, 447] on div "Next" at bounding box center [1040, 448] width 55 height 17
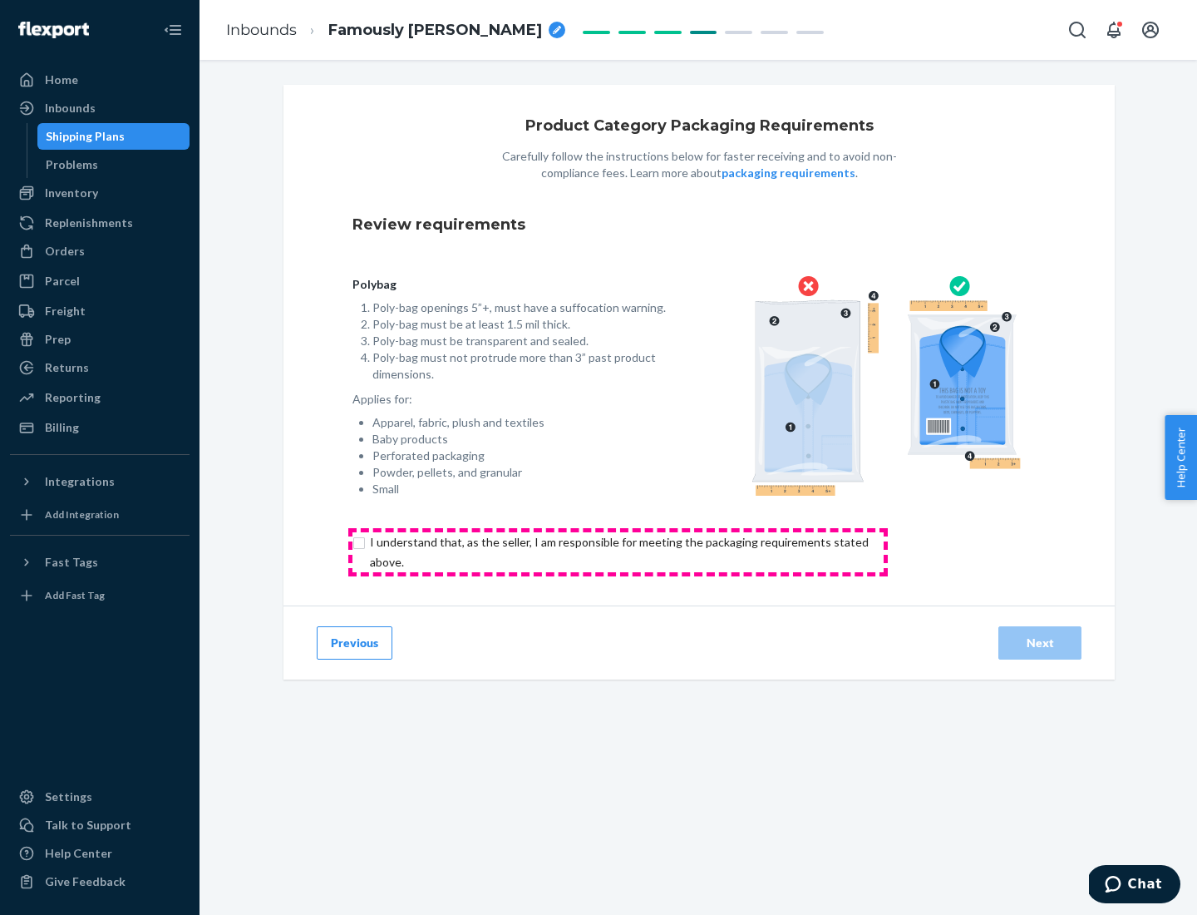
click at [618, 551] on input "checkbox" at bounding box center [629, 552] width 553 height 40
checkbox input "true"
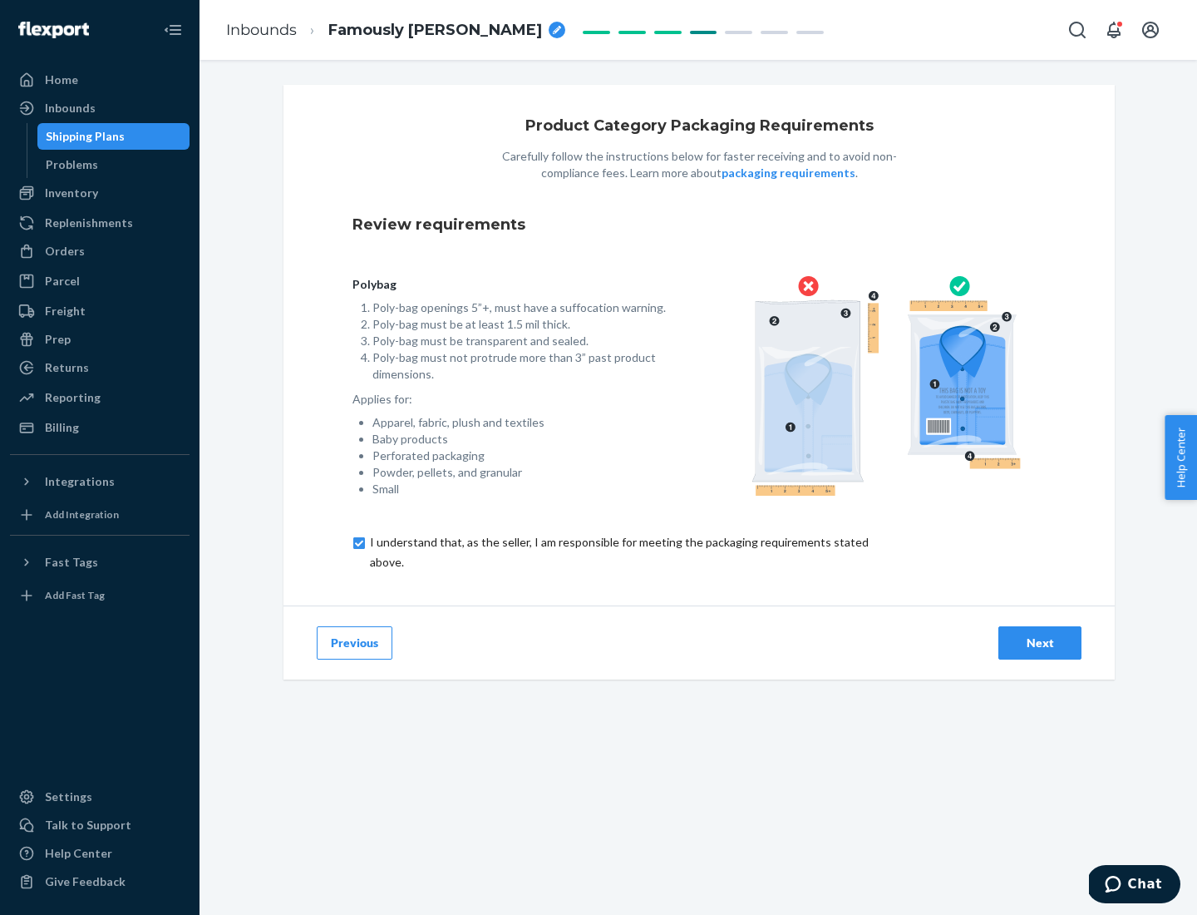
click at [1040, 642] on div "Next" at bounding box center [1040, 642] width 55 height 17
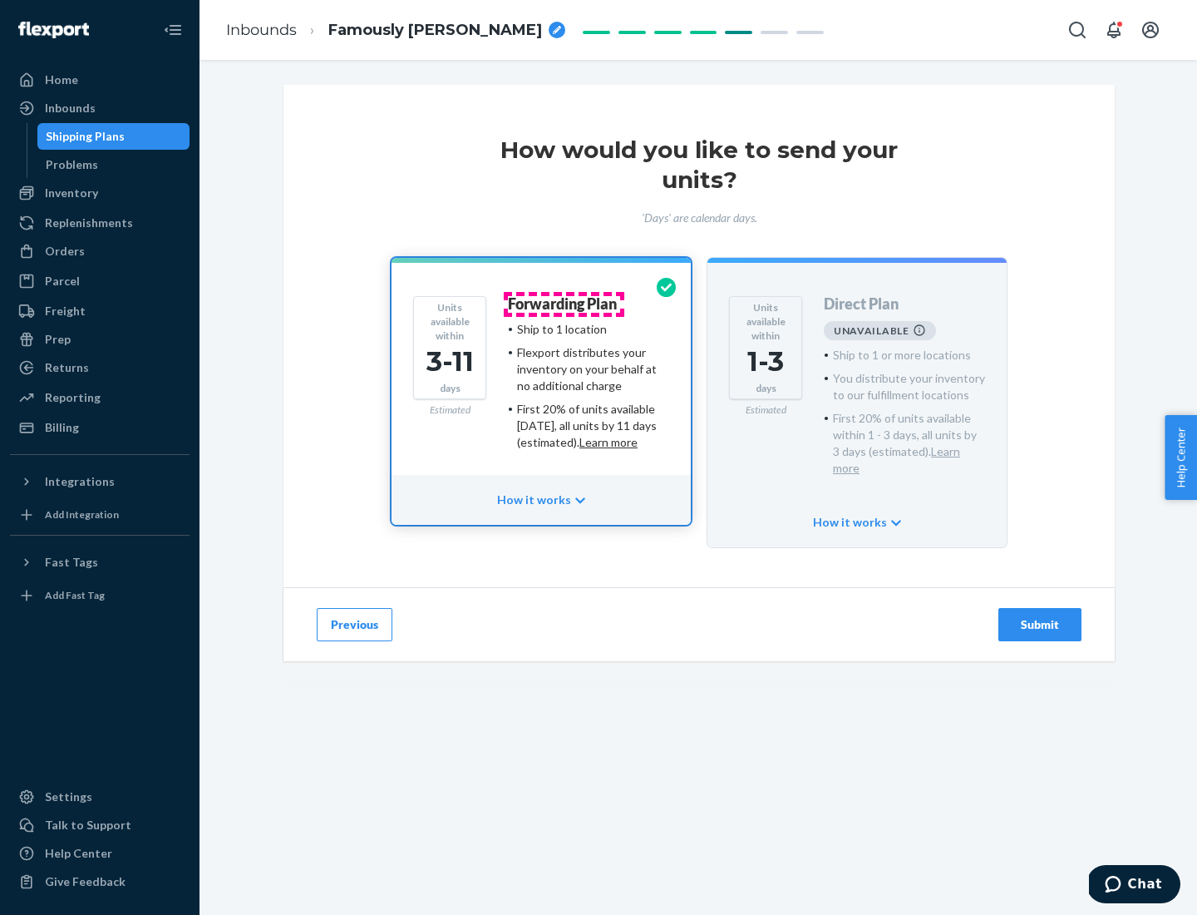
click at [564, 304] on h4 "Forwarding Plan" at bounding box center [562, 304] width 109 height 17
click at [1040, 616] on div "Submit" at bounding box center [1040, 624] width 55 height 17
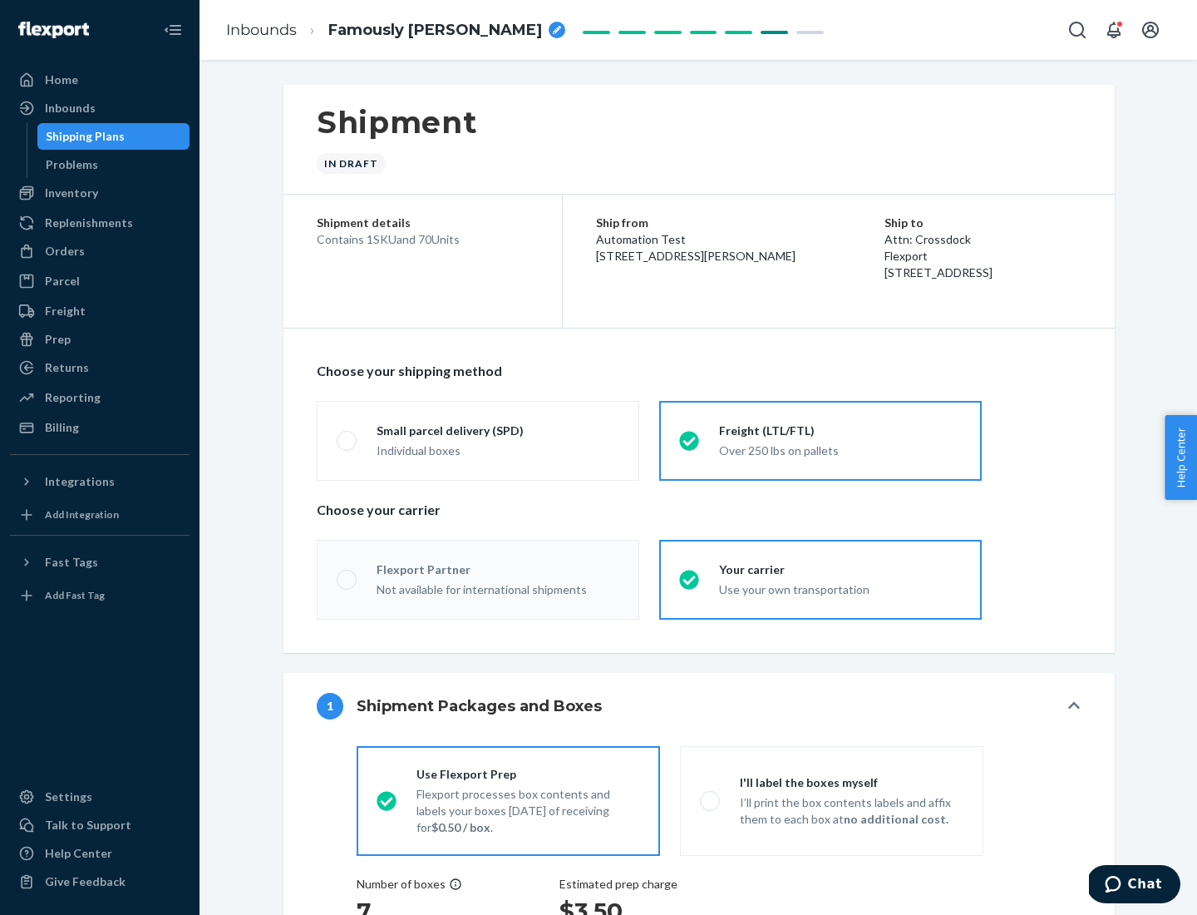
radio input "true"
radio input "false"
radio input "true"
radio input "false"
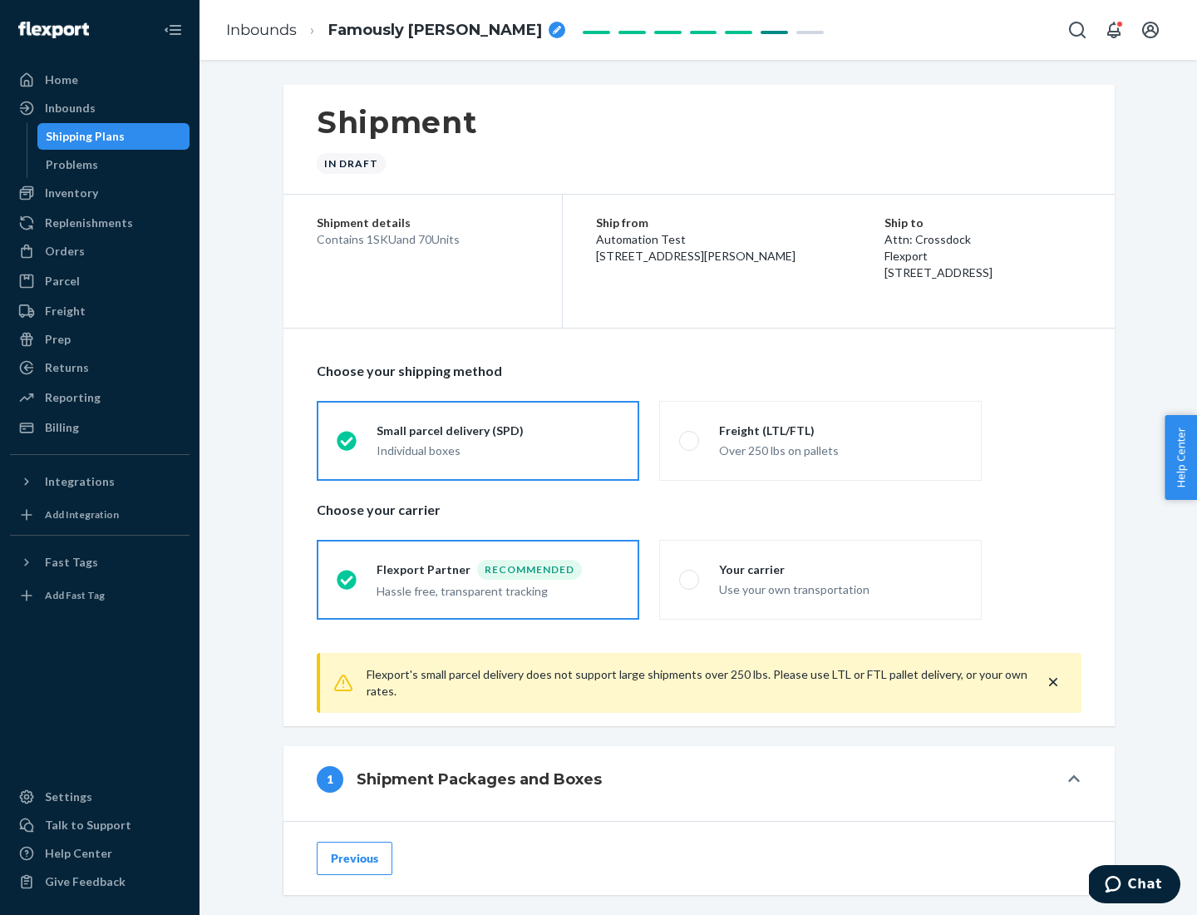
click at [821, 440] on div "Over 250 lbs on pallets" at bounding box center [840, 449] width 243 height 20
click at [690, 440] on input "Freight (LTL/FTL) Over 250 lbs on pallets" at bounding box center [684, 440] width 11 height 11
radio input "true"
radio input "false"
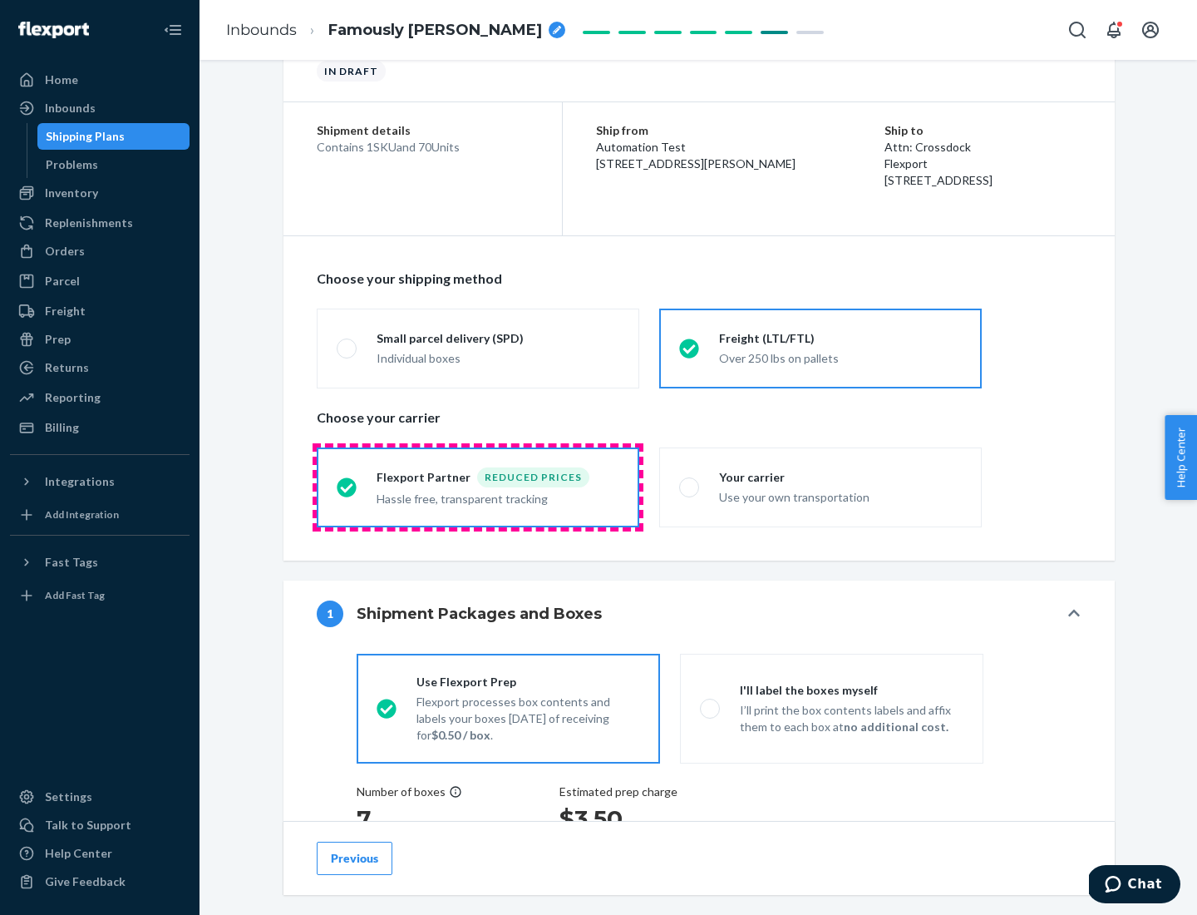
click at [478, 487] on div "Hassle free, transparent tracking" at bounding box center [498, 497] width 243 height 20
click at [348, 486] on input "Flexport Partner Reduced prices Hassle free, transparent tracking" at bounding box center [342, 486] width 11 height 11
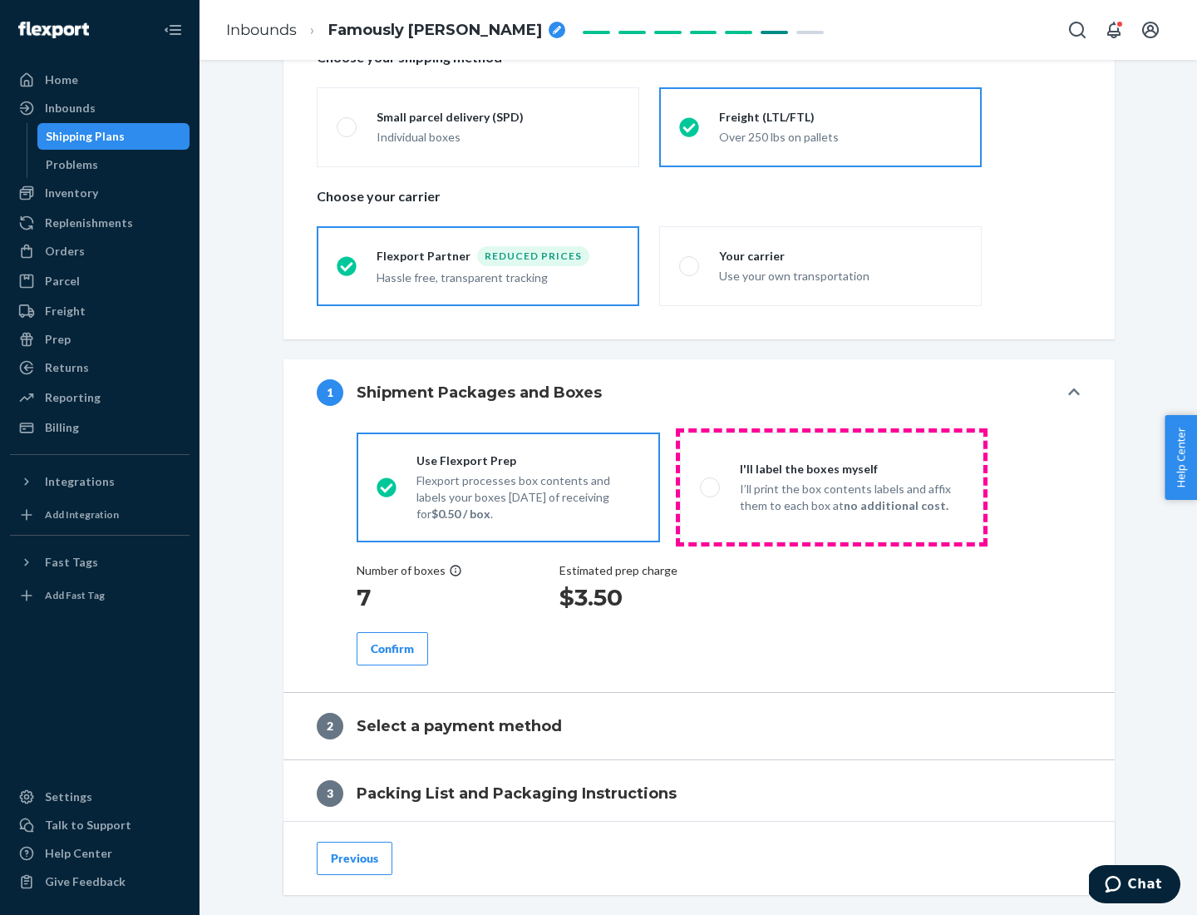
click at [832, 486] on p "I’ll print the box contents labels and affix them to each box at no additional …" at bounding box center [852, 497] width 224 height 33
click at [711, 486] on input "I'll label the boxes myself I’ll print the box contents labels and affix them t…" at bounding box center [705, 486] width 11 height 11
radio input "true"
radio input "false"
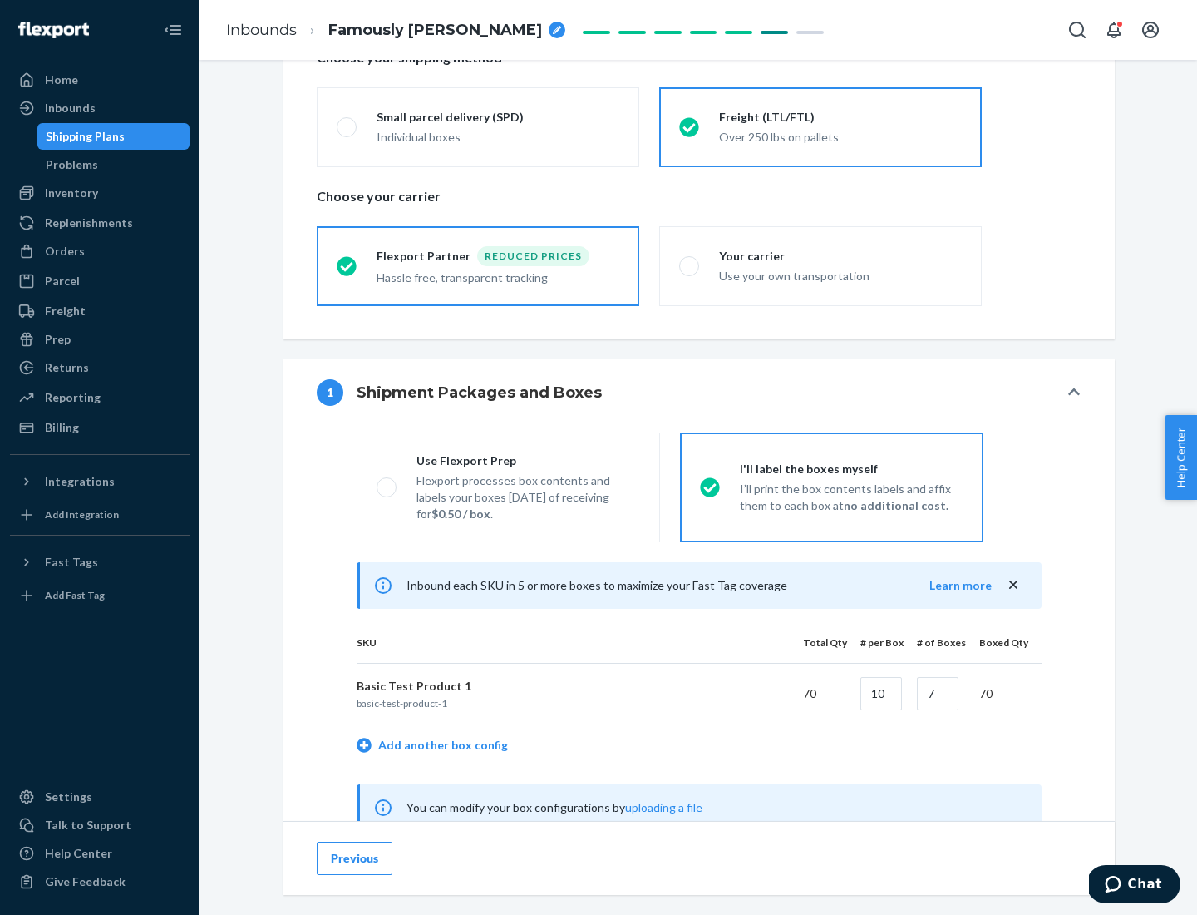
scroll to position [520, 0]
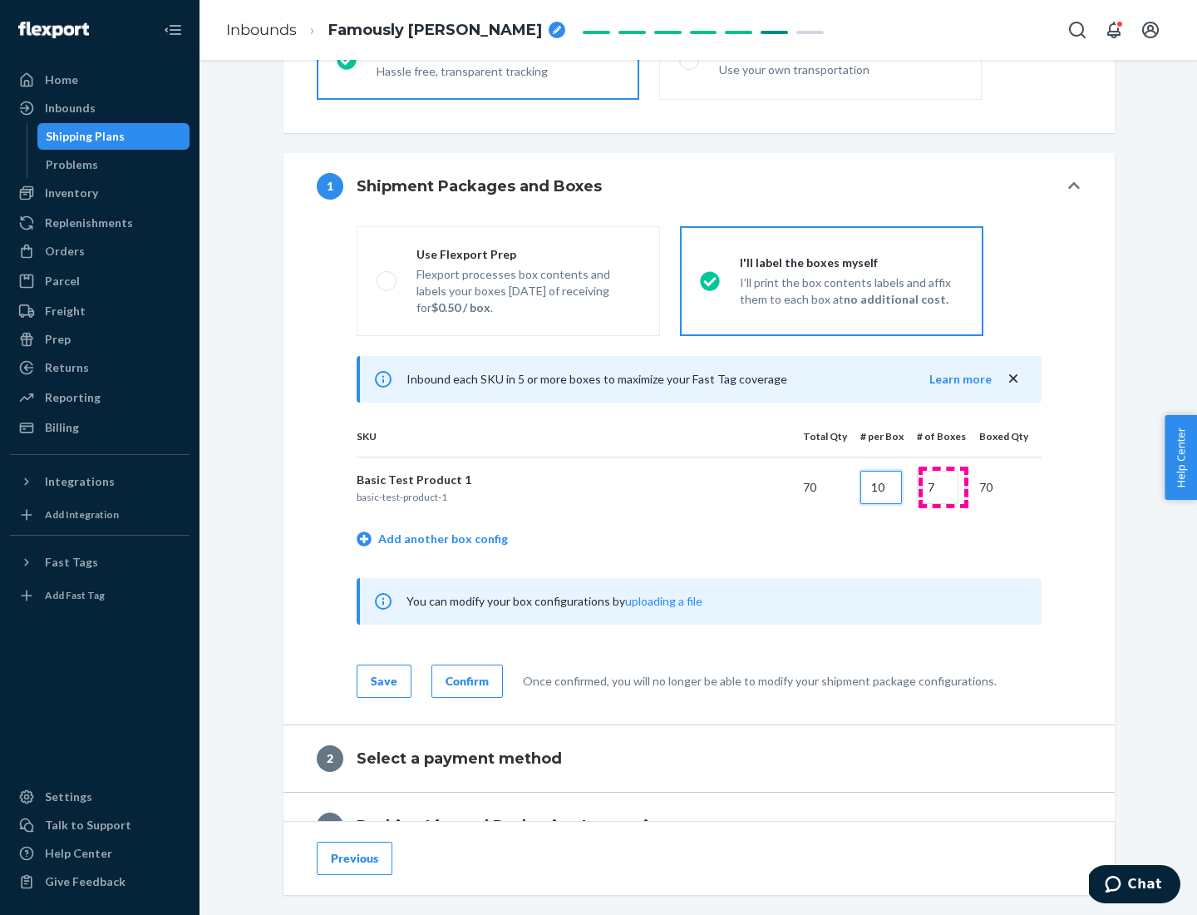
type input "10"
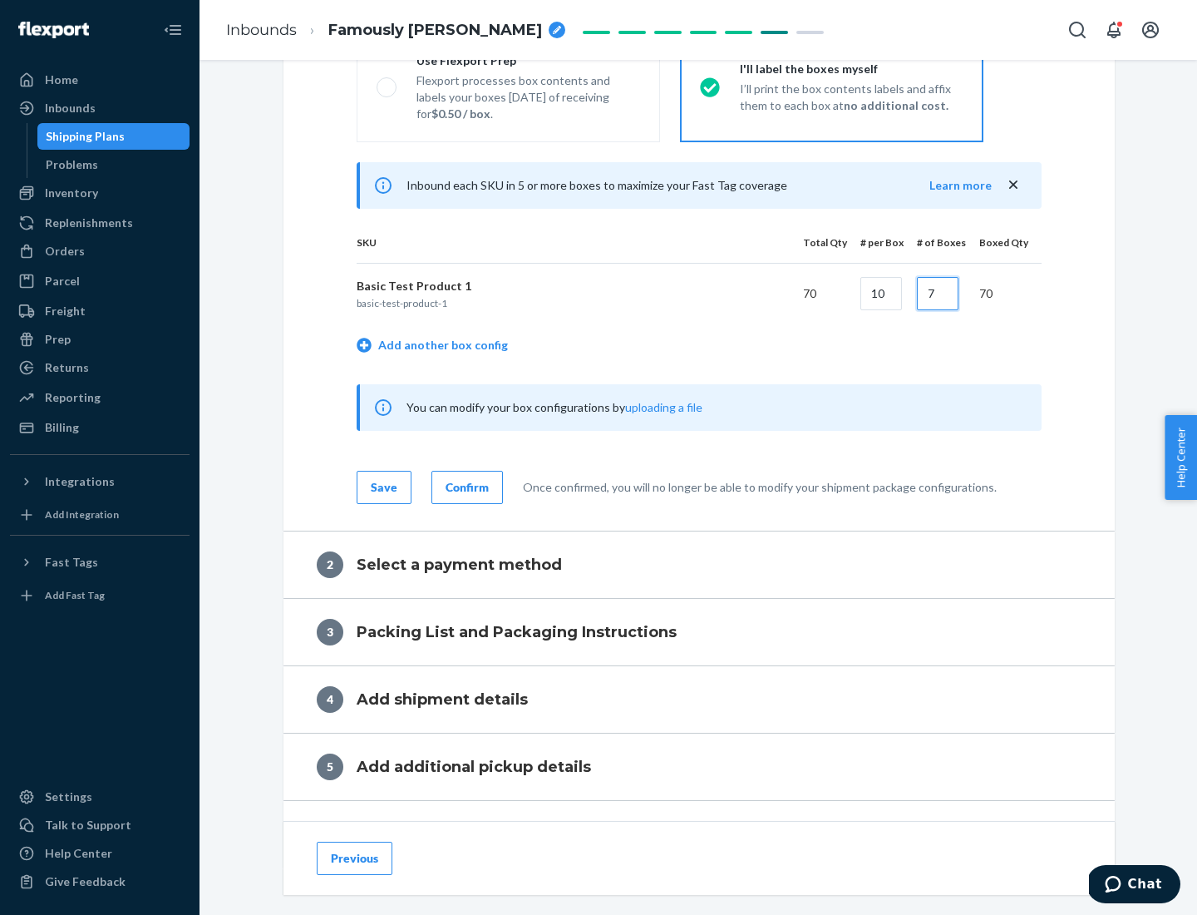
type input "7"
click at [465, 486] on div "Confirm" at bounding box center [467, 487] width 43 height 17
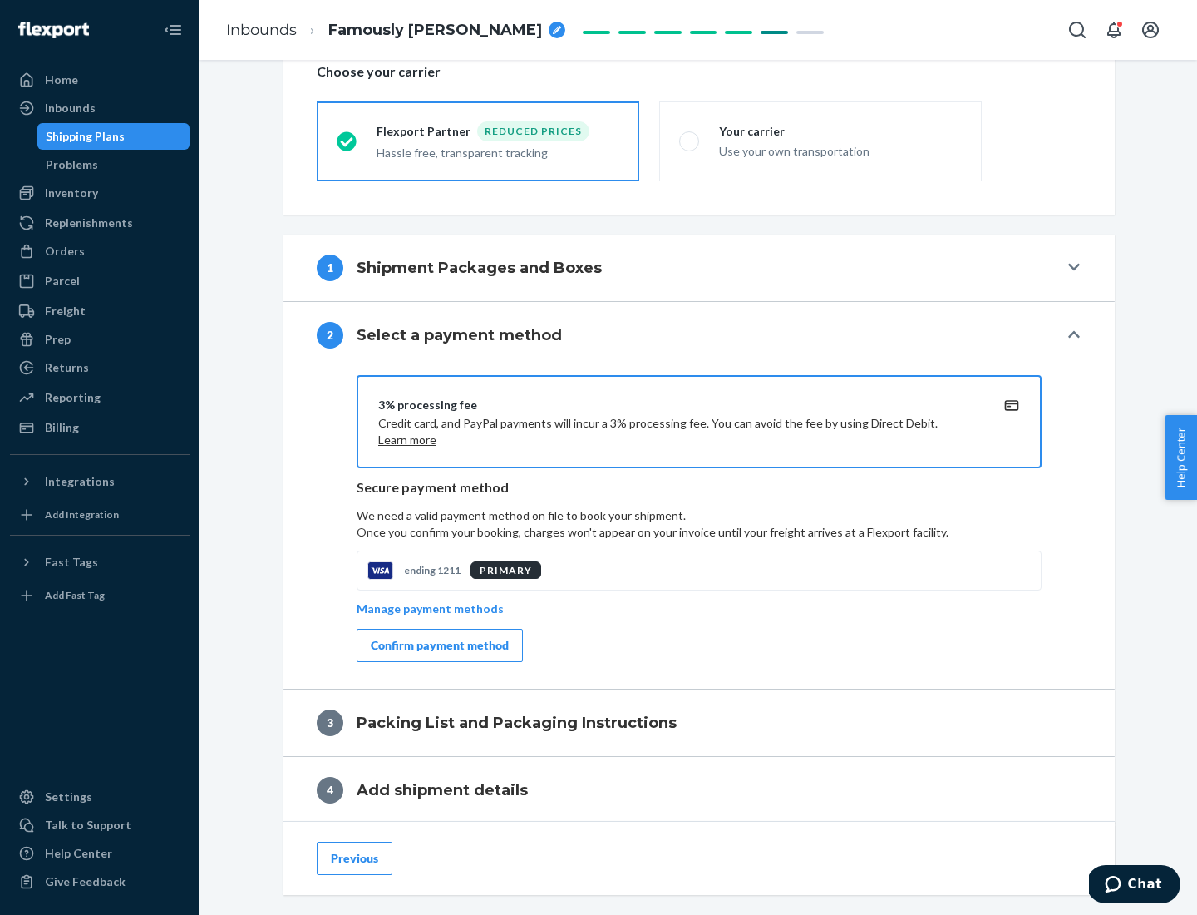
scroll to position [596, 0]
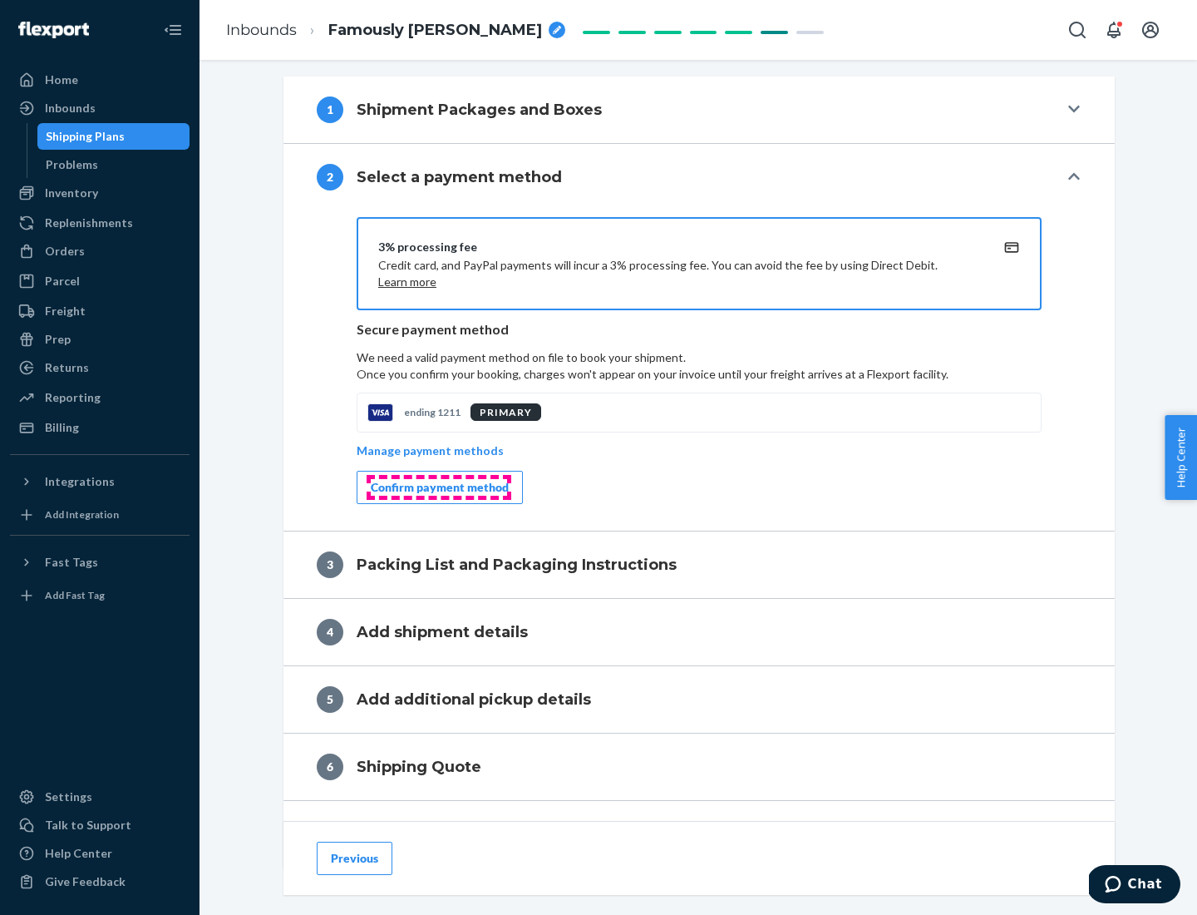
click at [438, 487] on div "Confirm payment method" at bounding box center [440, 487] width 138 height 17
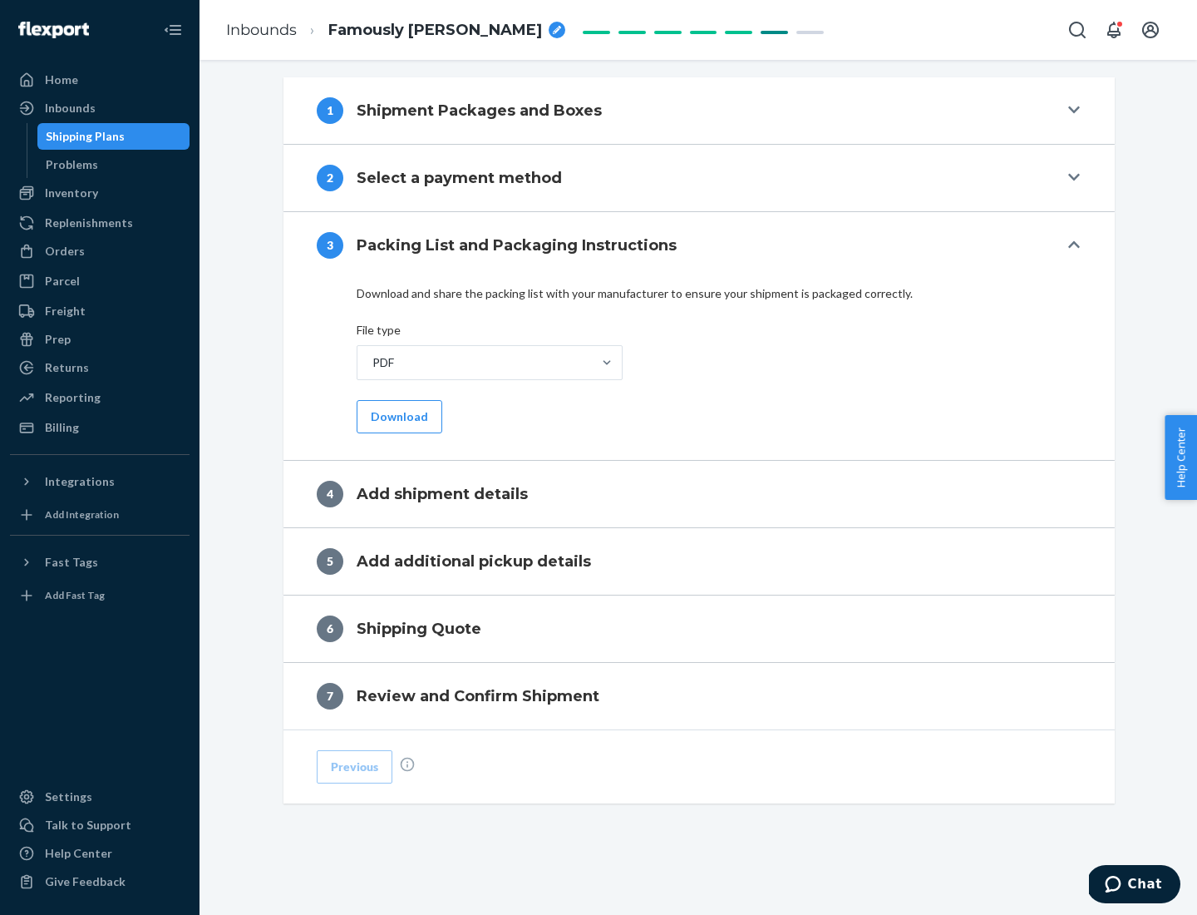
scroll to position [525, 0]
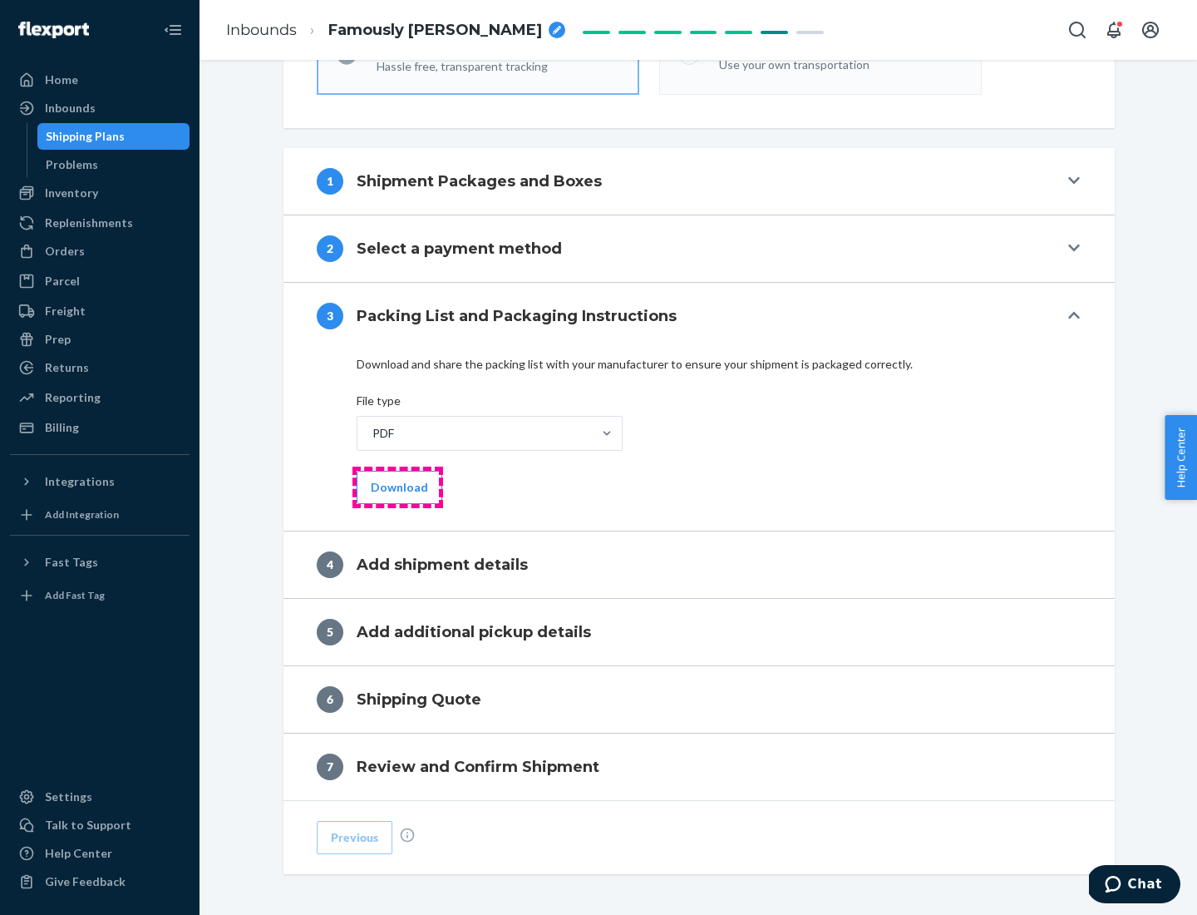
click at [397, 486] on button "Download" at bounding box center [400, 487] width 86 height 33
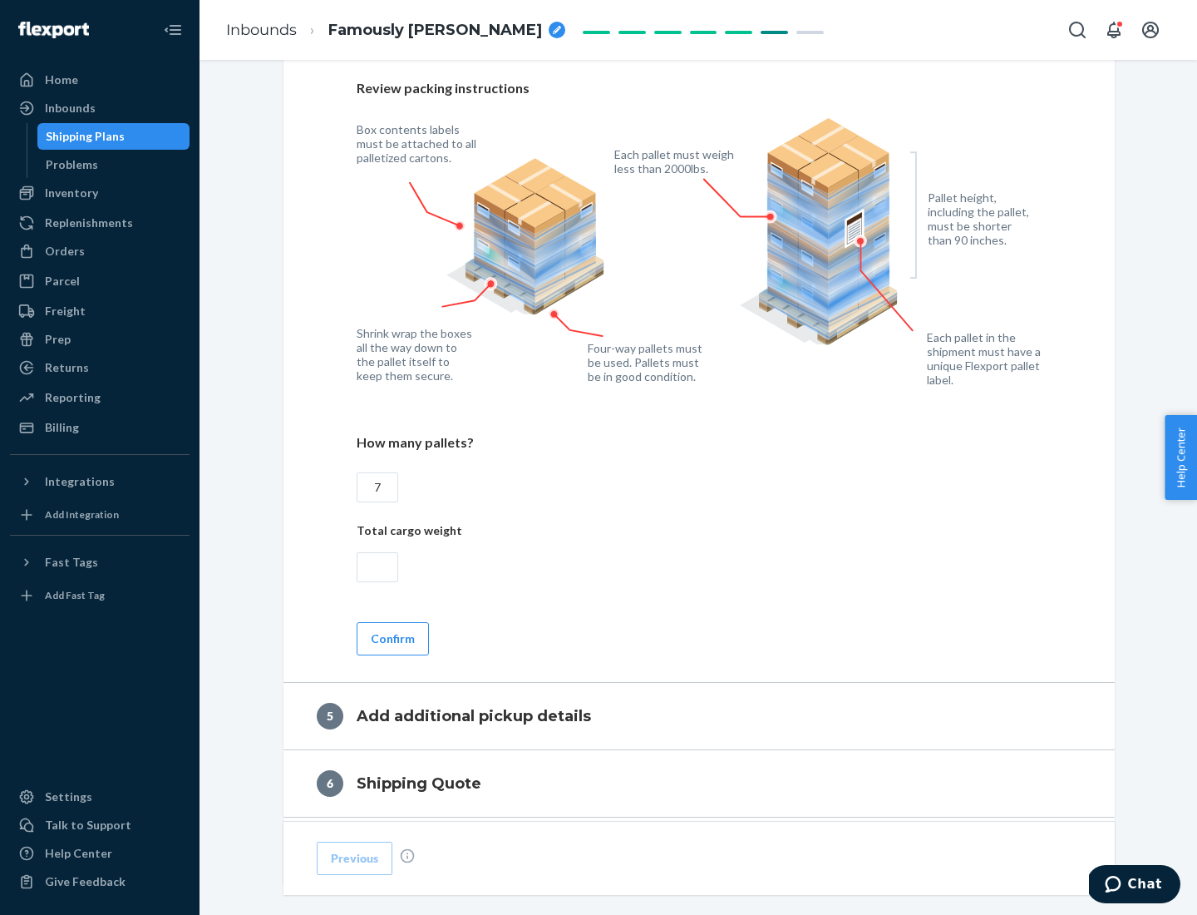
scroll to position [1079, 0]
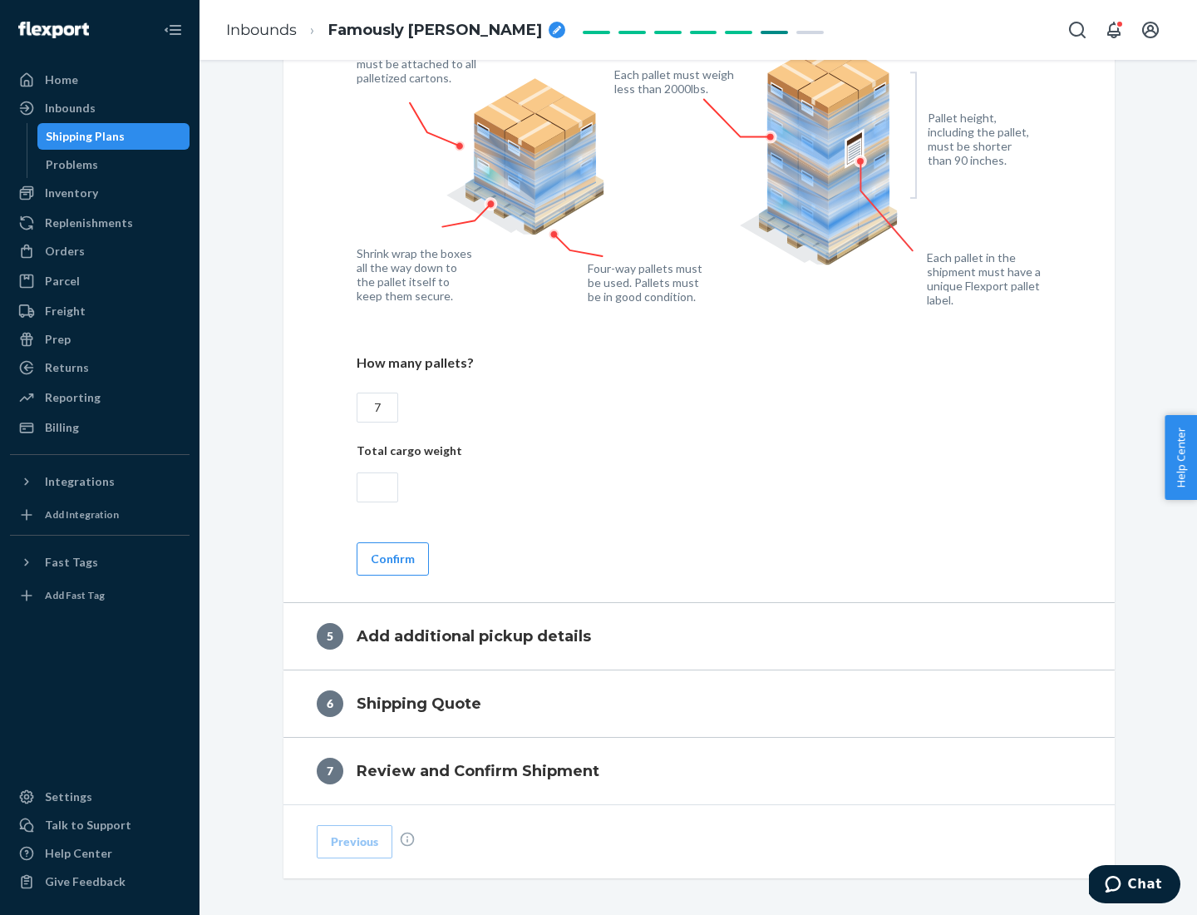
type input "7"
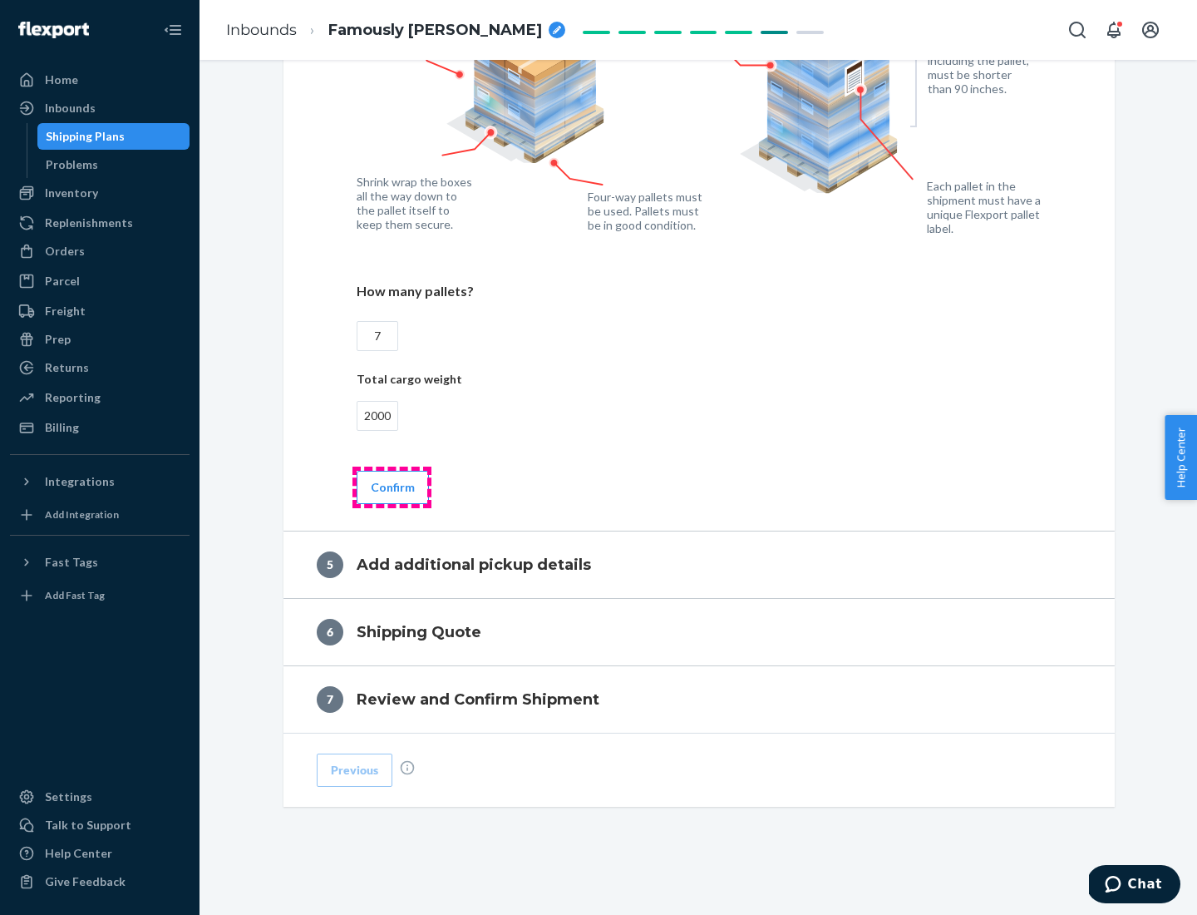
type input "2000"
click at [392, 486] on button "Confirm" at bounding box center [393, 487] width 72 height 33
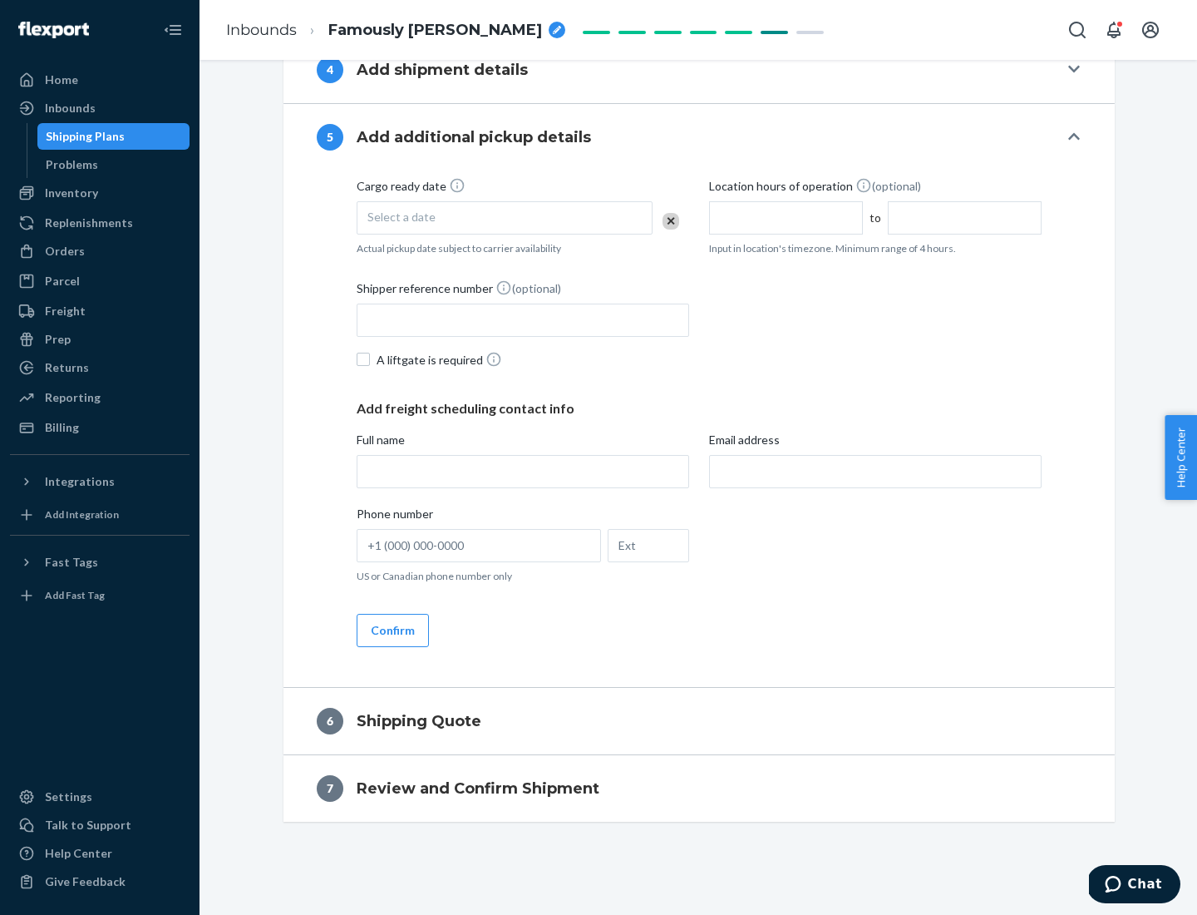
scroll to position [569, 0]
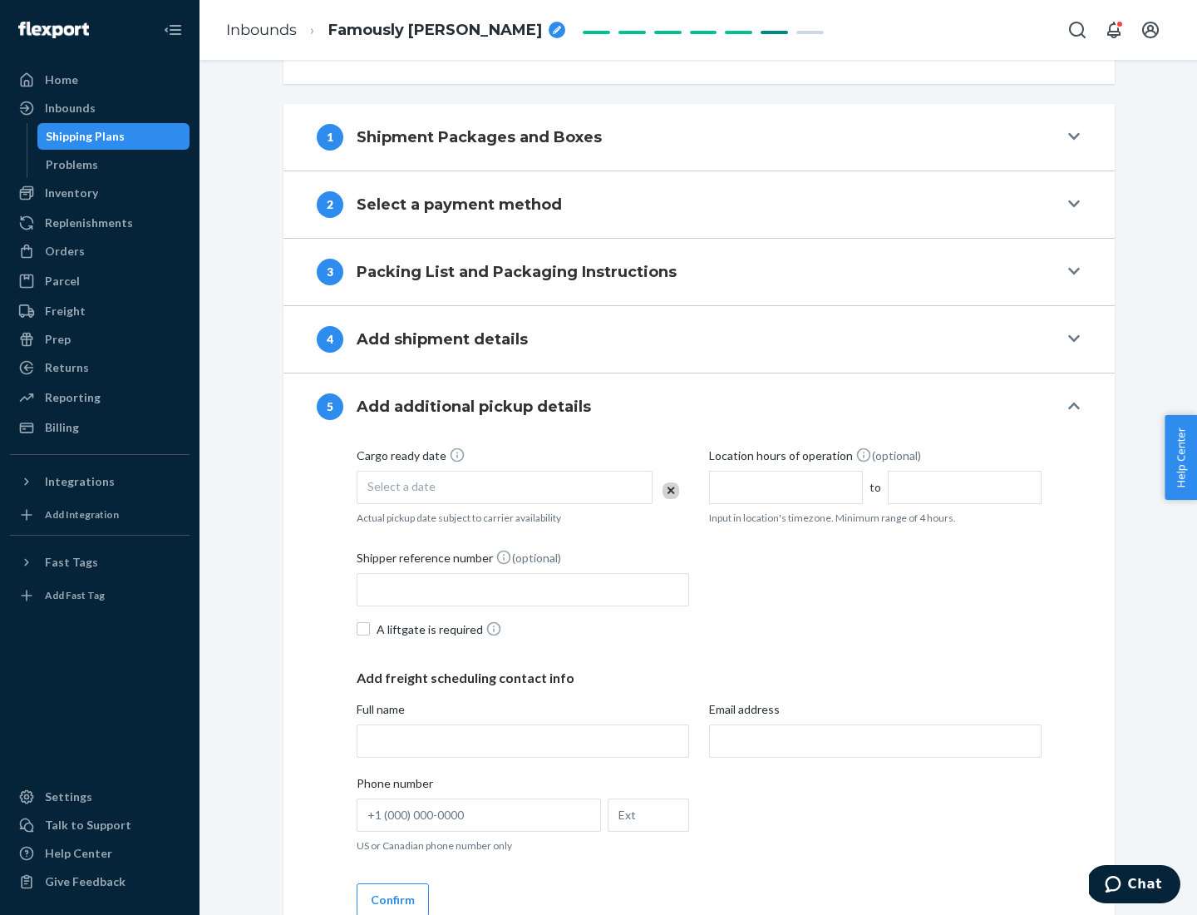
click at [505, 486] on div "Select a date" at bounding box center [505, 487] width 296 height 33
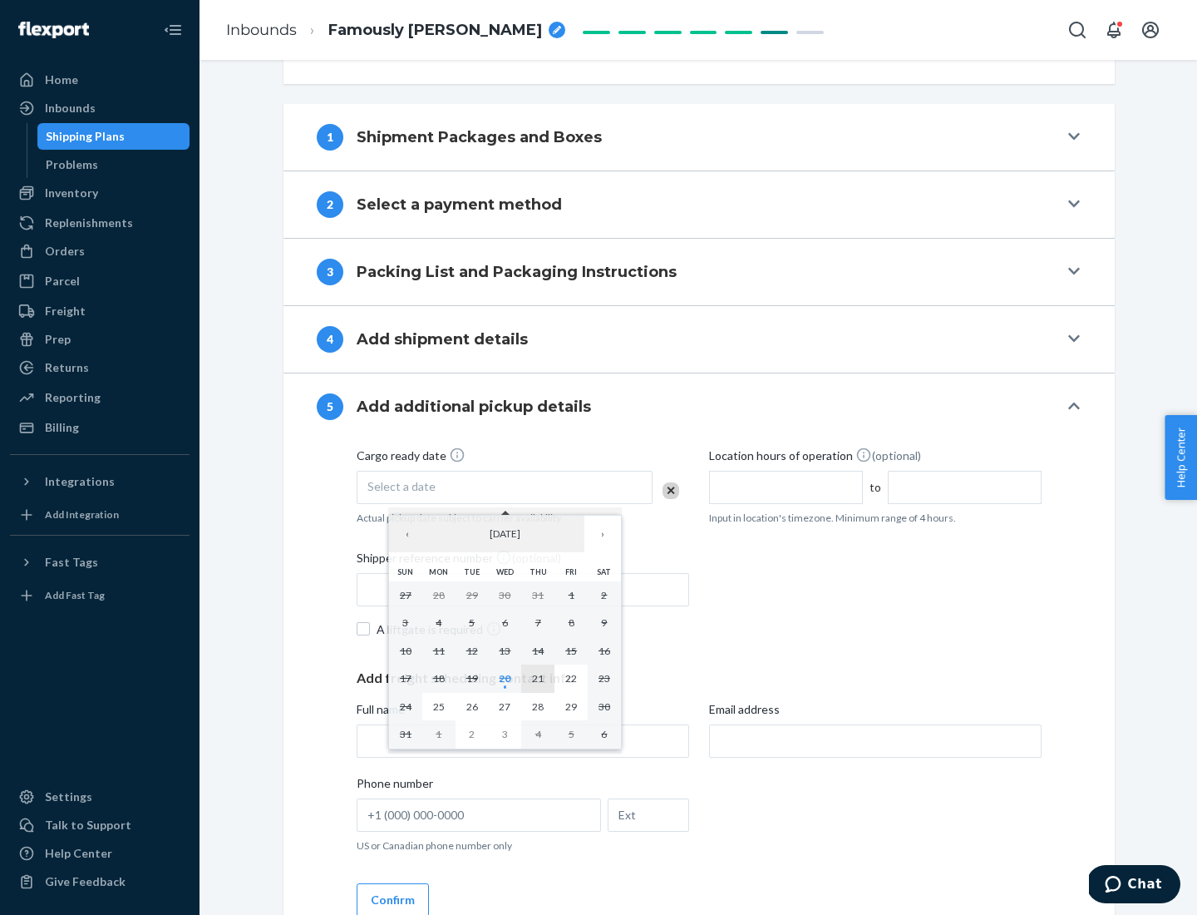
click at [538, 678] on abbr "21" at bounding box center [538, 678] width 12 height 12
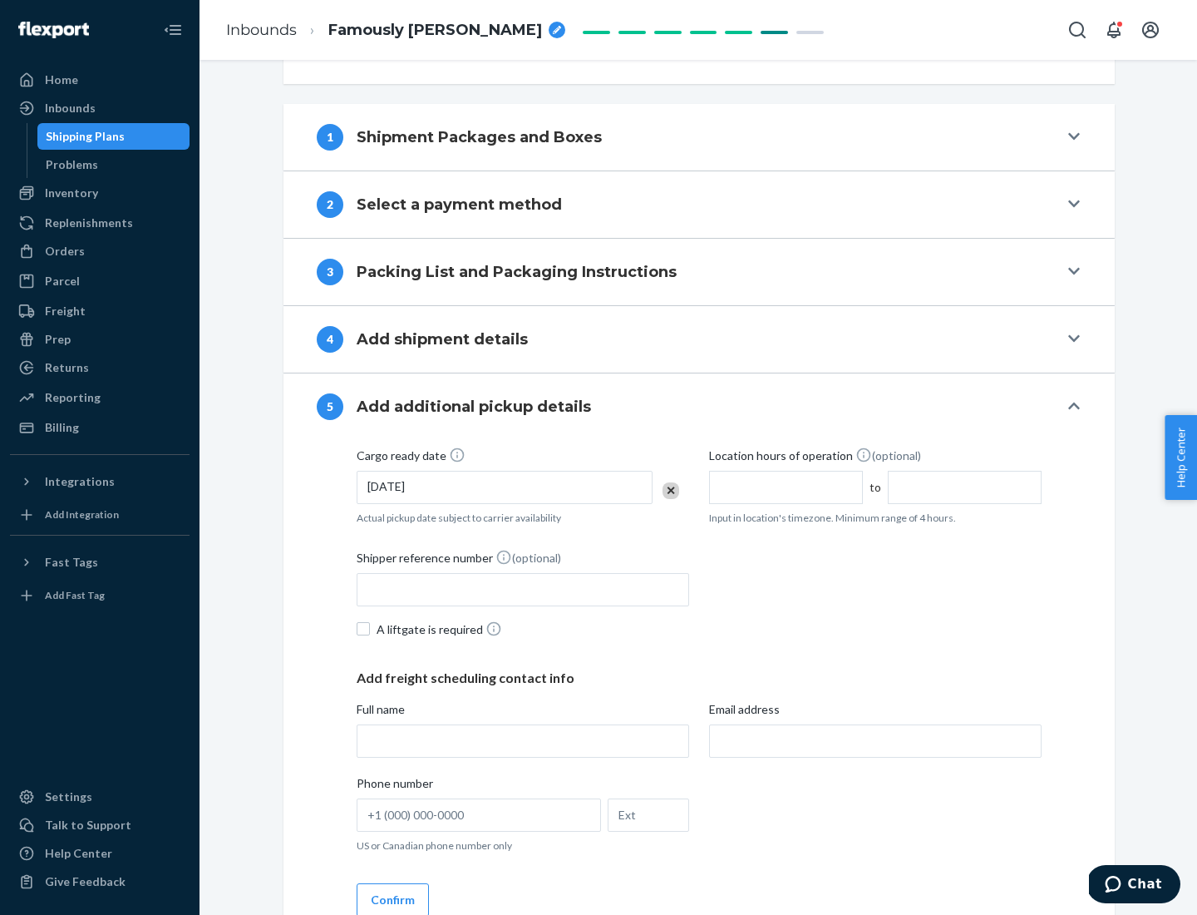
scroll to position [822, 0]
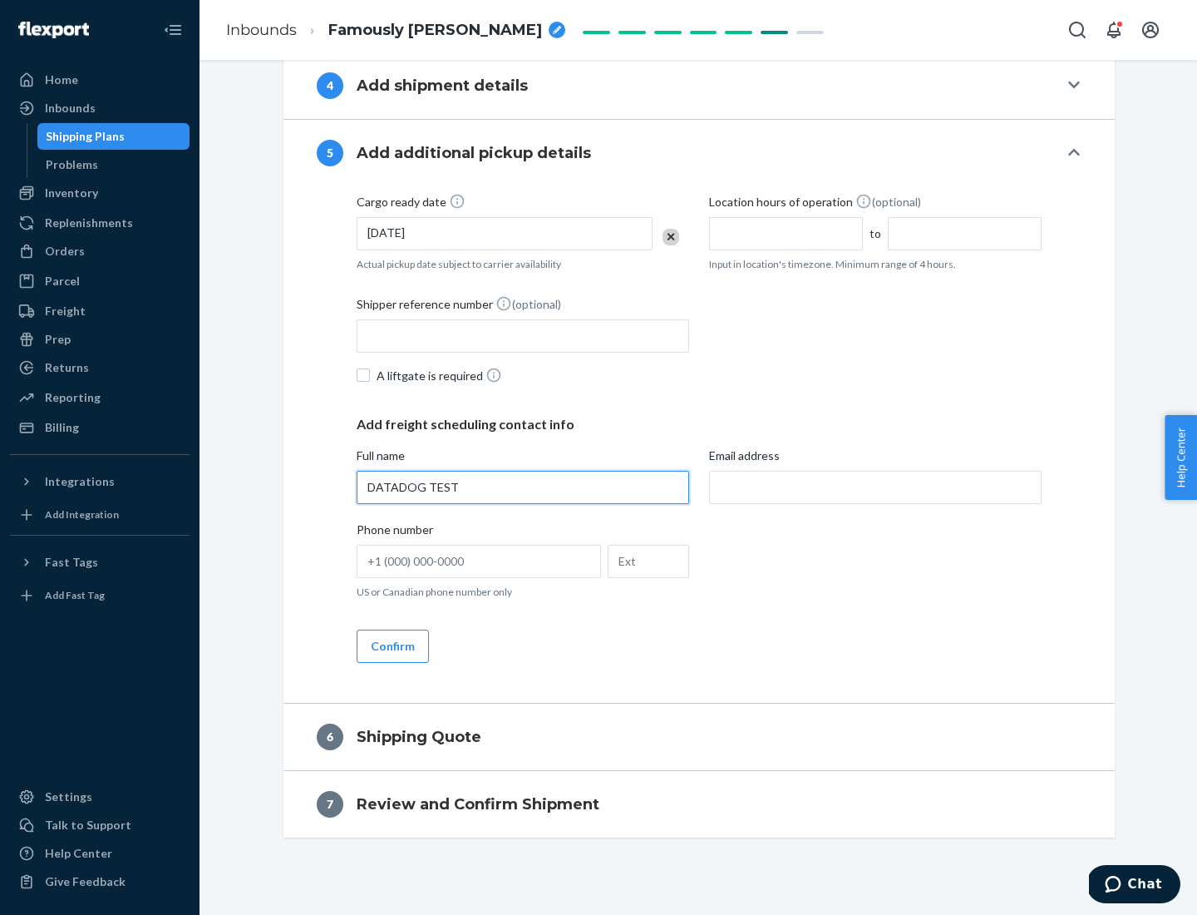
type input "DATADOG TEST"
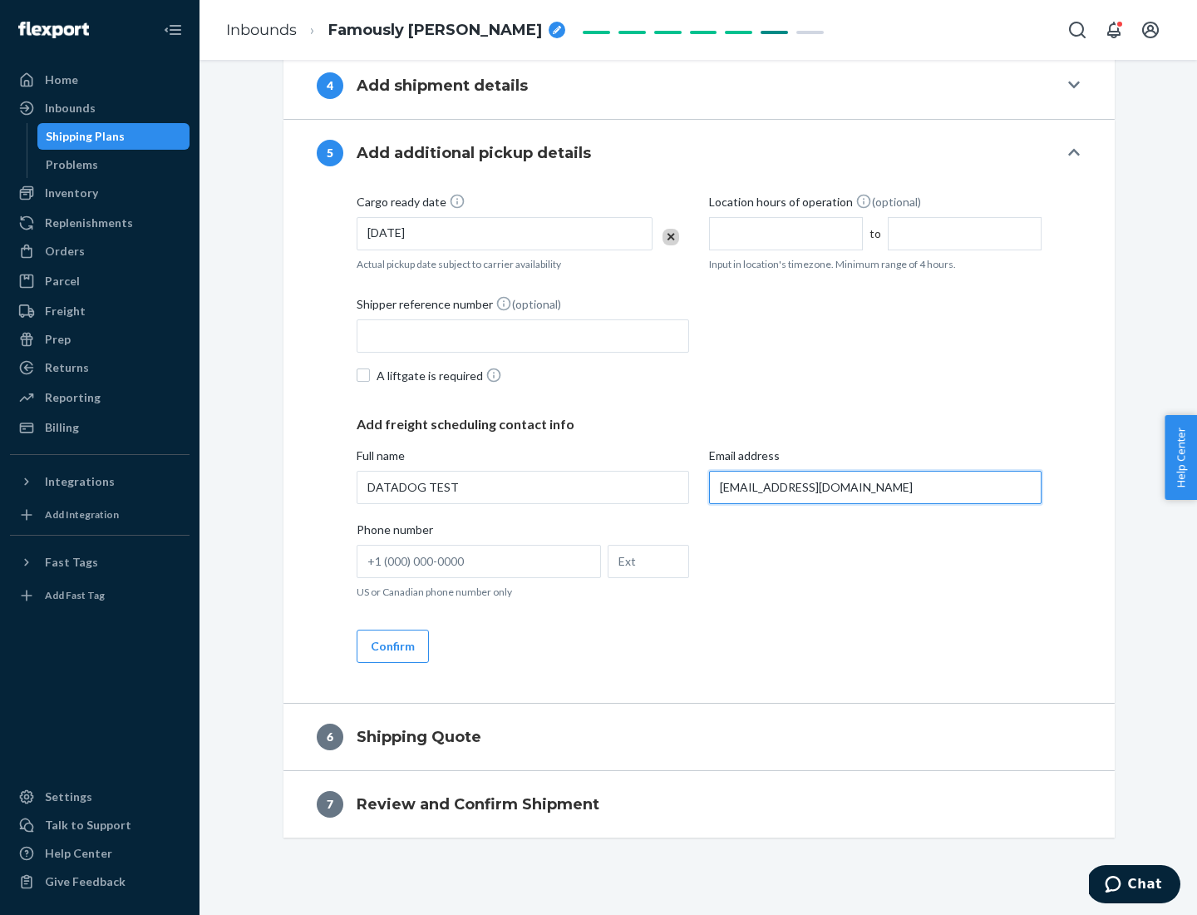
scroll to position [838, 0]
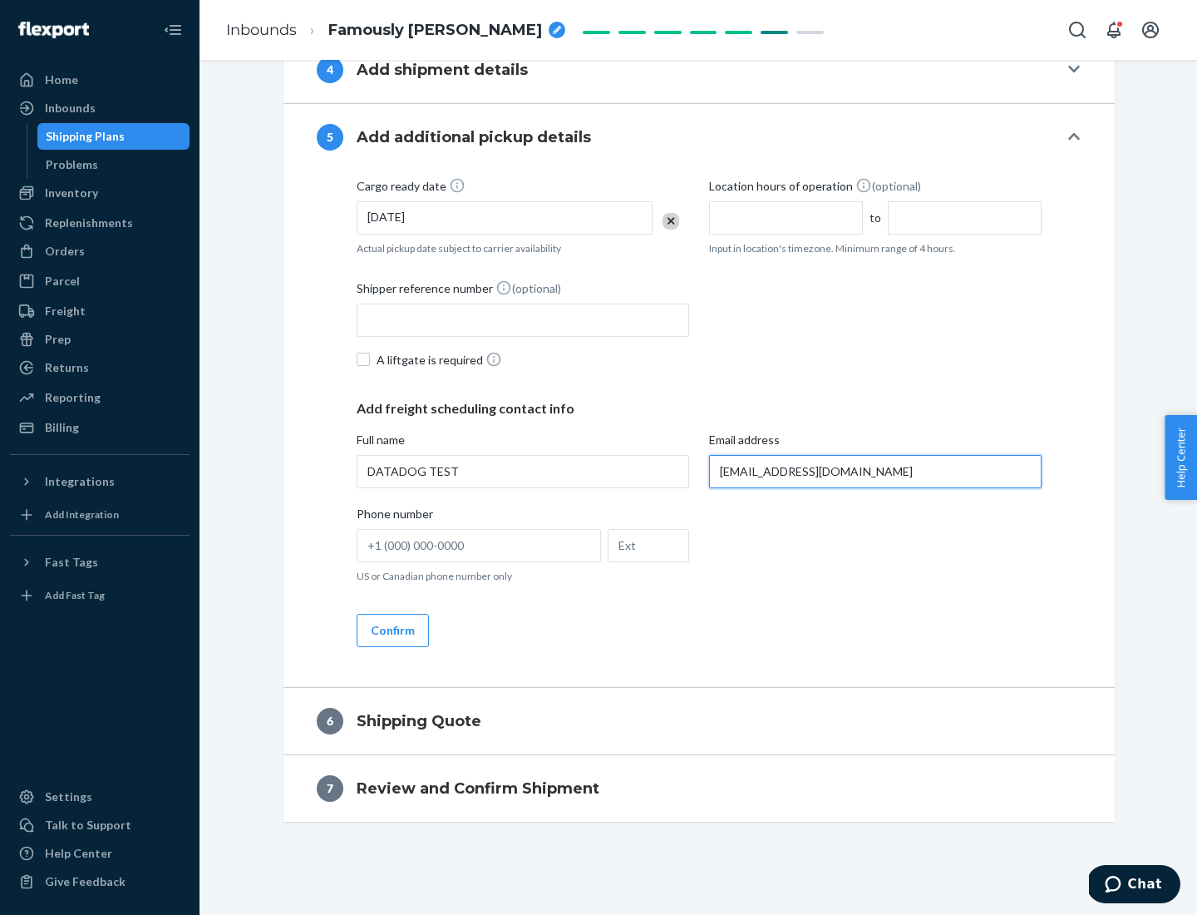
type input "[EMAIL_ADDRESS][DOMAIN_NAME]"
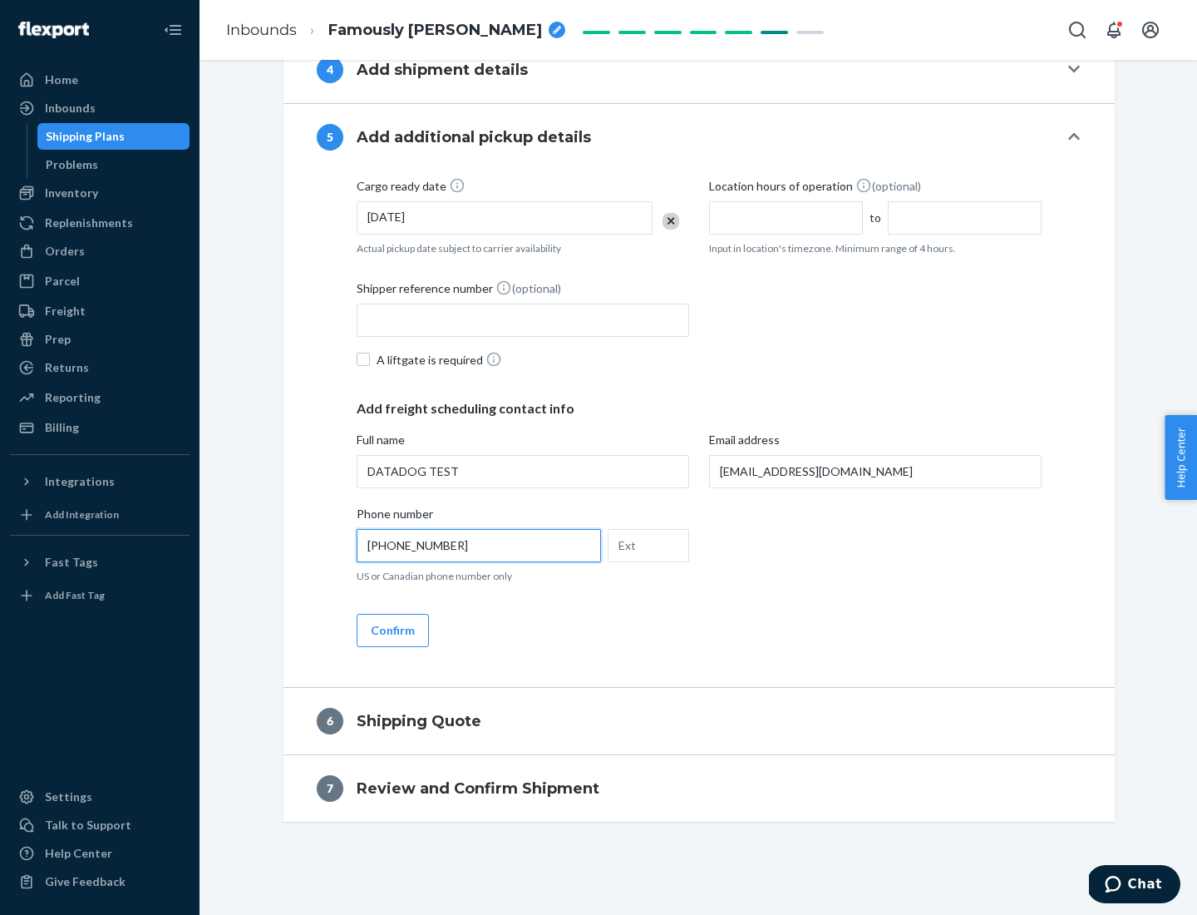
type input "[PHONE_NUMBER]"
click at [392, 629] on button "Confirm" at bounding box center [393, 630] width 72 height 33
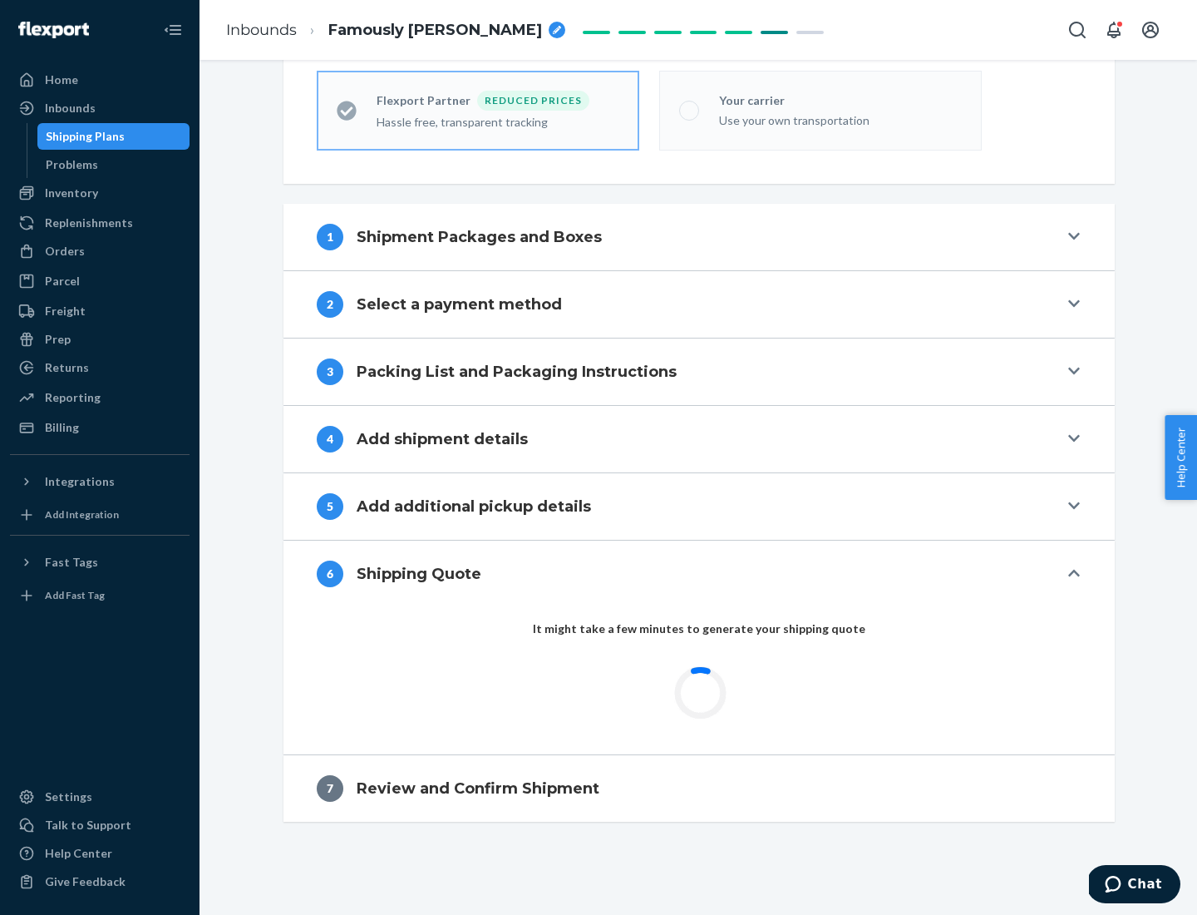
scroll to position [529, 0]
